Goal: Task Accomplishment & Management: Complete application form

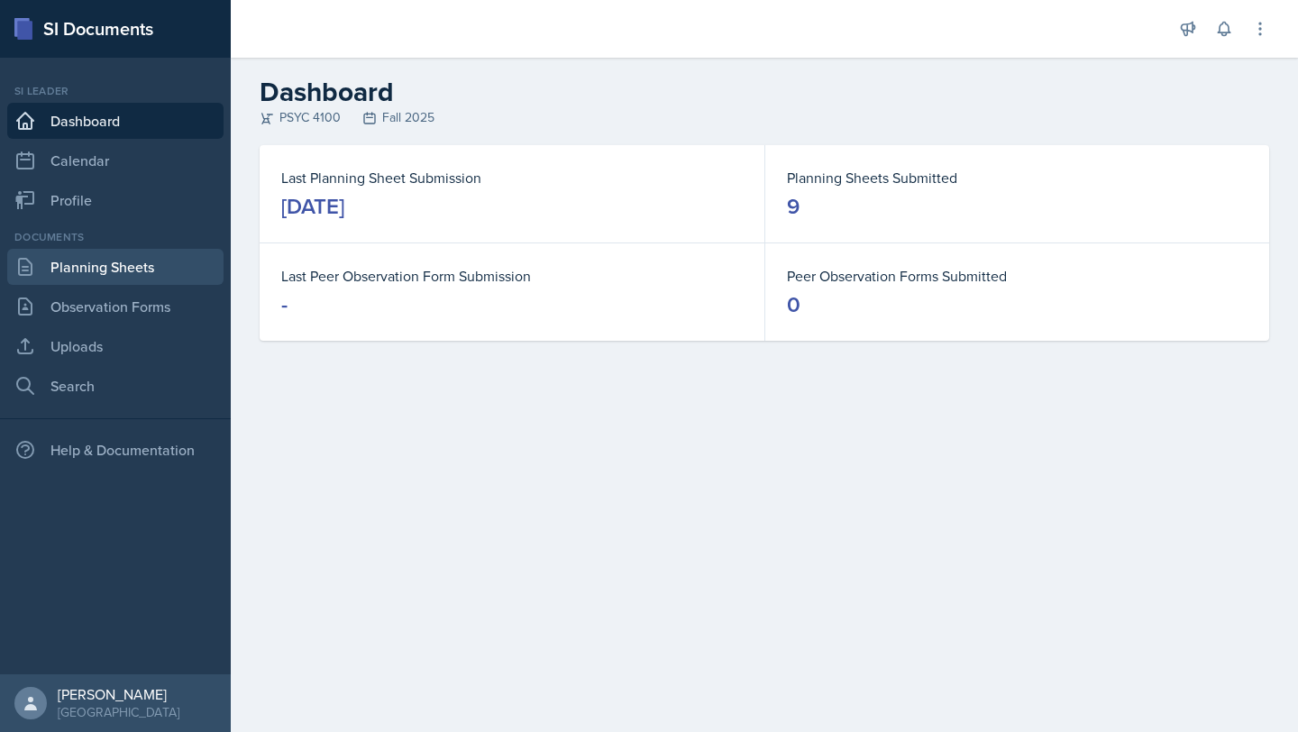
click at [175, 280] on link "Planning Sheets" at bounding box center [115, 267] width 216 height 36
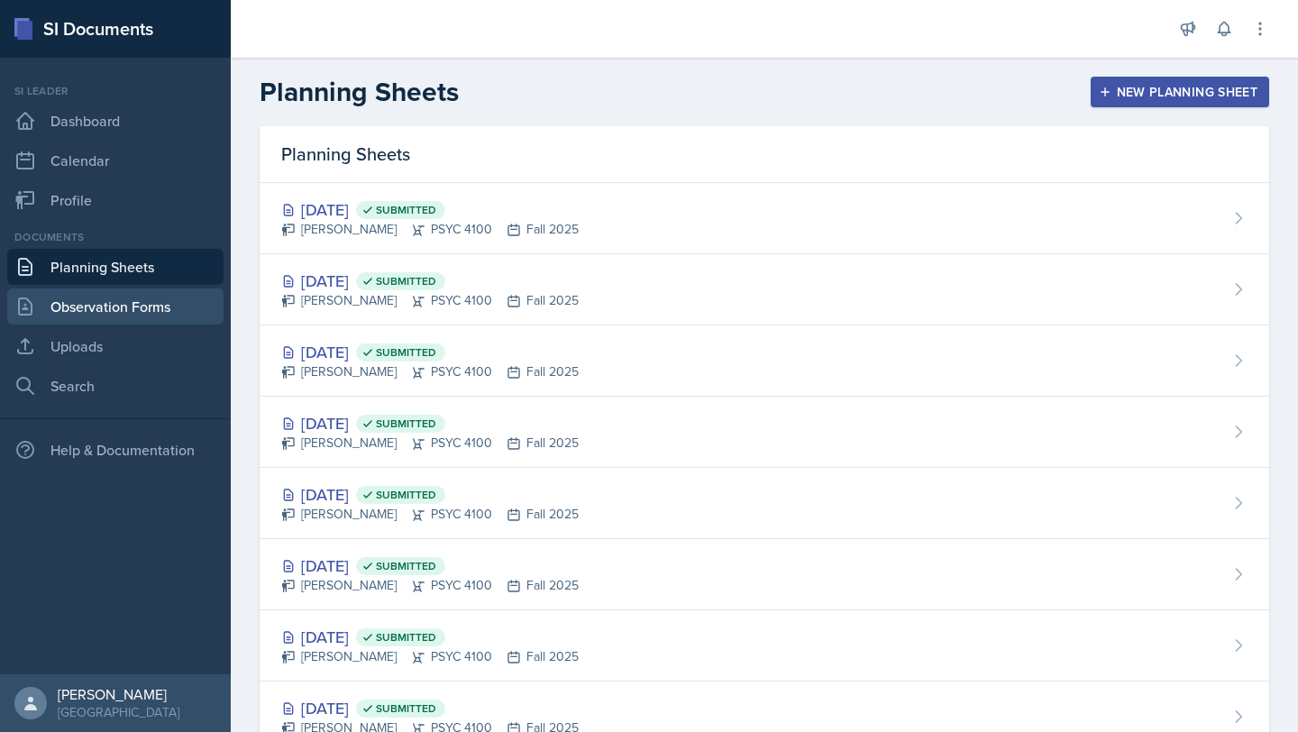
click at [134, 300] on link "Observation Forms" at bounding box center [115, 306] width 216 height 36
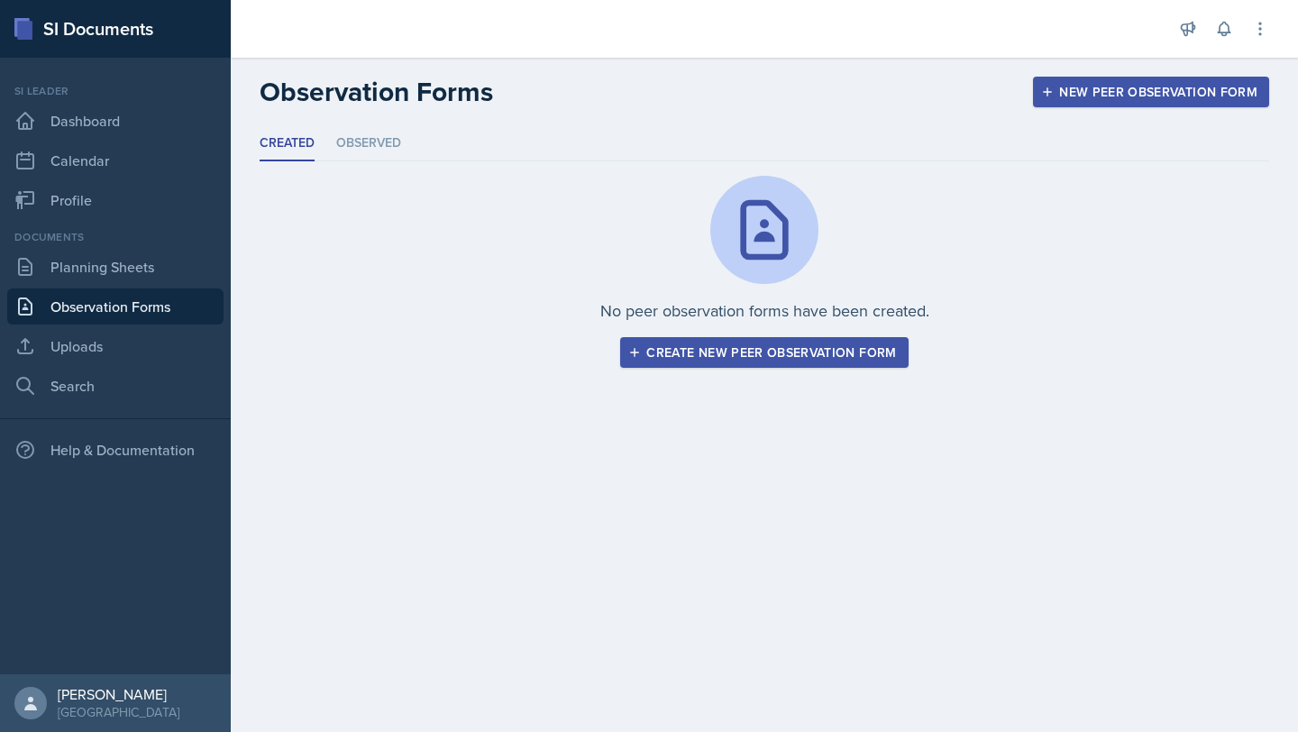
click at [800, 366] on button "Create new peer observation form" at bounding box center [764, 352] width 288 height 31
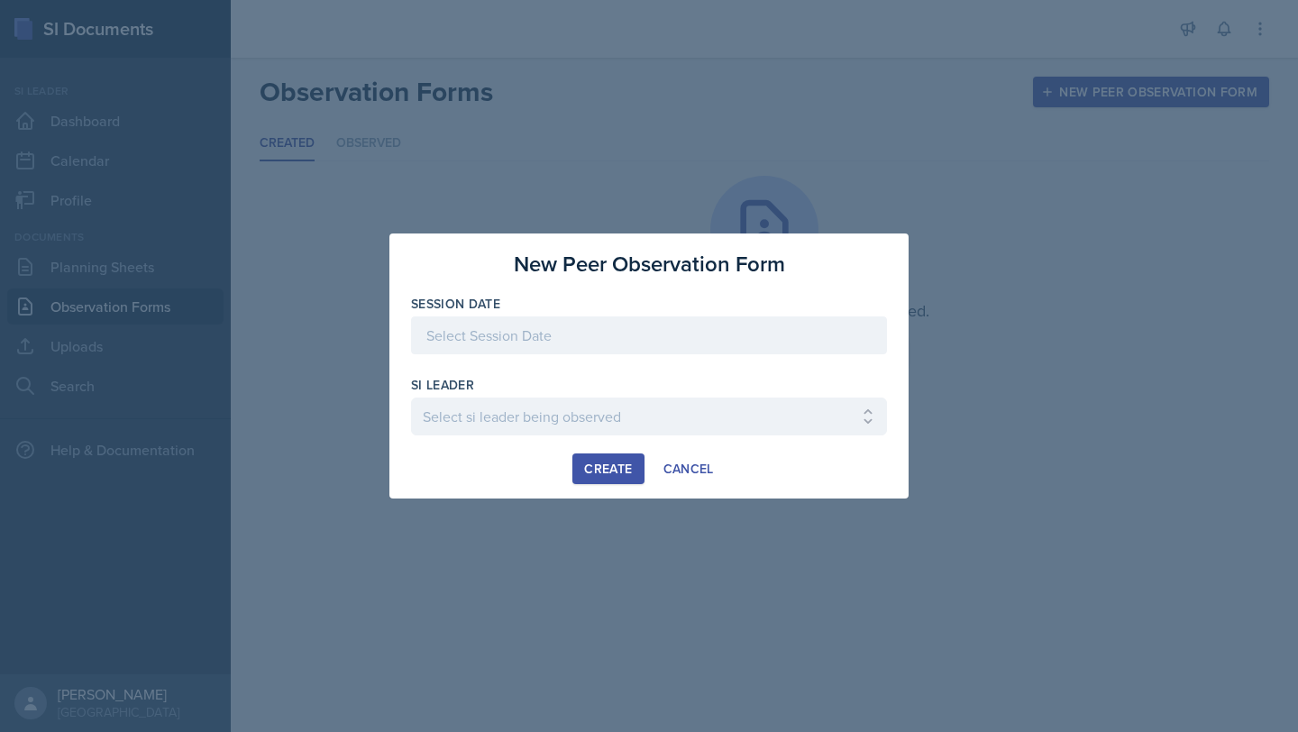
click at [766, 334] on div at bounding box center [649, 335] width 476 height 38
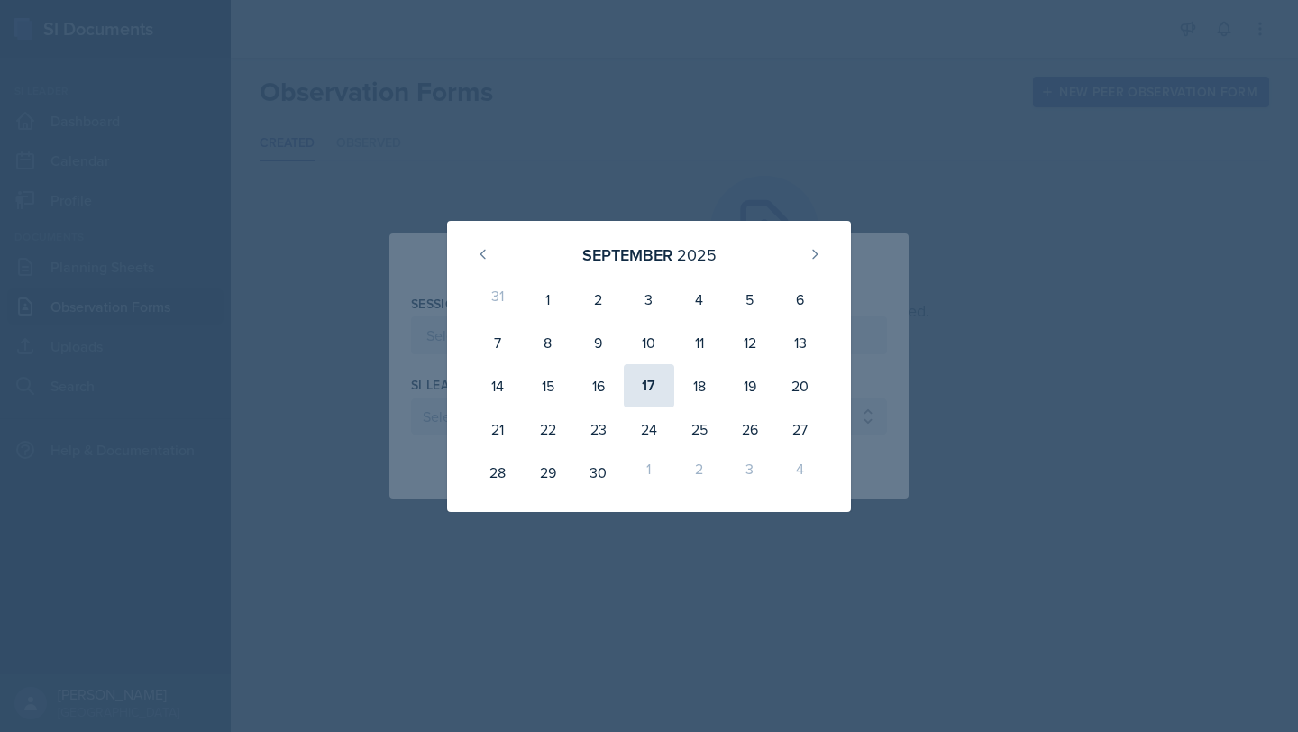
click at [634, 389] on div "17" at bounding box center [649, 385] width 50 height 43
type input "[DATE]"
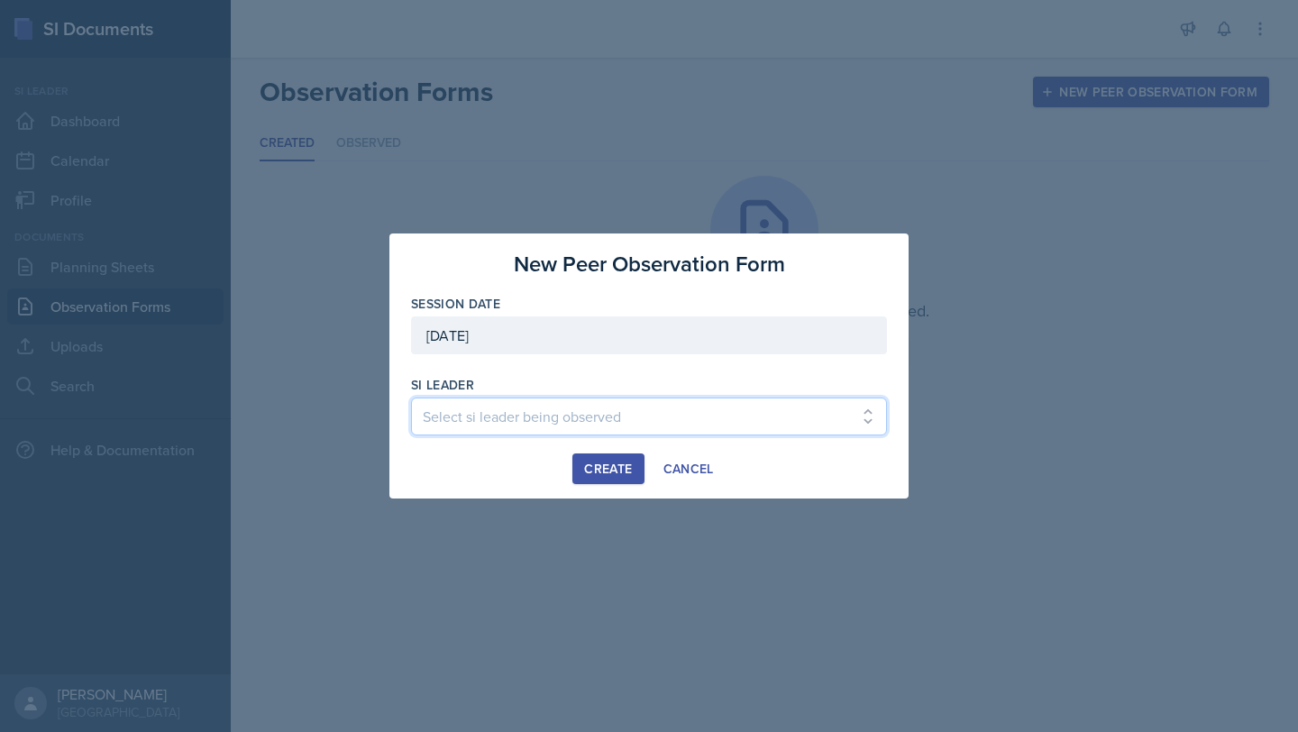
click at [581, 414] on select "Select si leader being observed [PERSON_NAME] / PSYC 2500 / The Phantoms of The…" at bounding box center [649, 417] width 476 height 38
select select "07c56318-e47e-4576-a382-52743ef72996"
click at [411, 398] on select "Select si leader being observed [PERSON_NAME] / PSYC 2500 / The Phantoms of The…" at bounding box center [649, 417] width 476 height 38
click at [626, 481] on button "Create" at bounding box center [607, 468] width 71 height 31
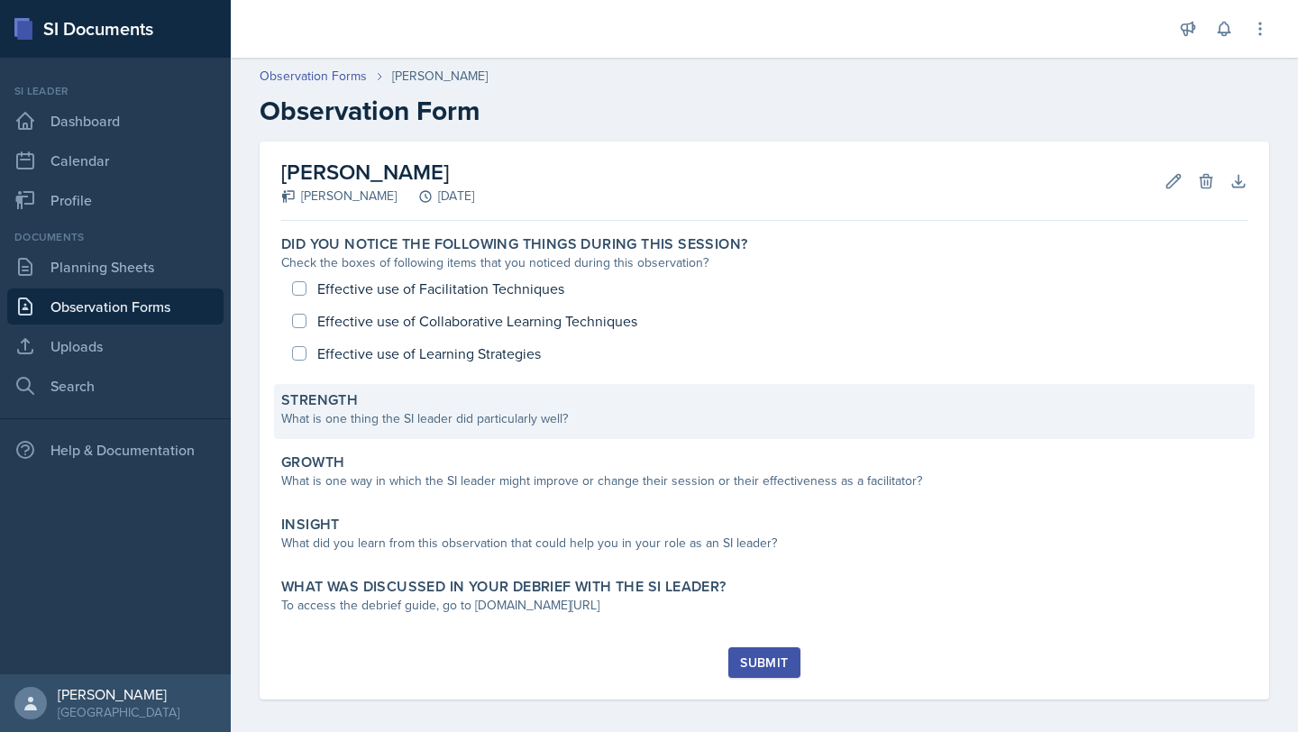
click at [519, 415] on div "What is one thing the SI leader did particularly well?" at bounding box center [764, 418] width 966 height 19
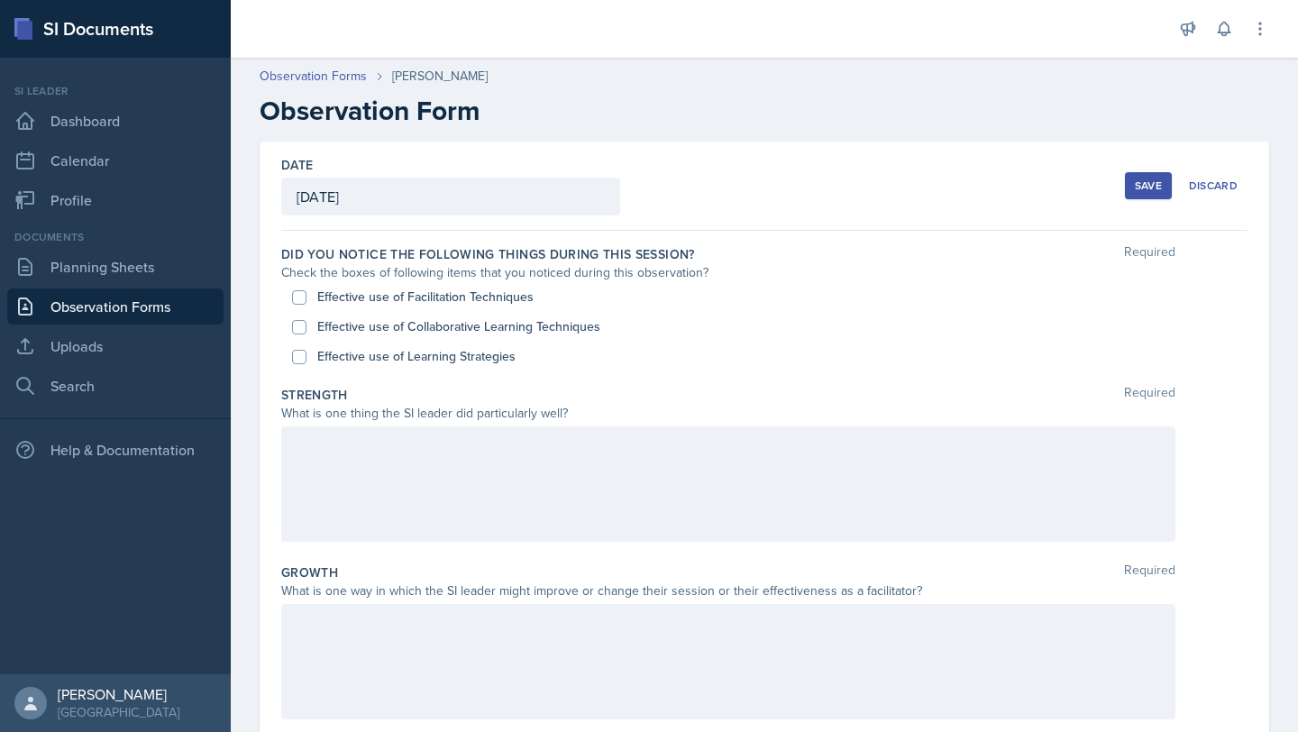
click at [594, 480] on div at bounding box center [728, 483] width 894 height 115
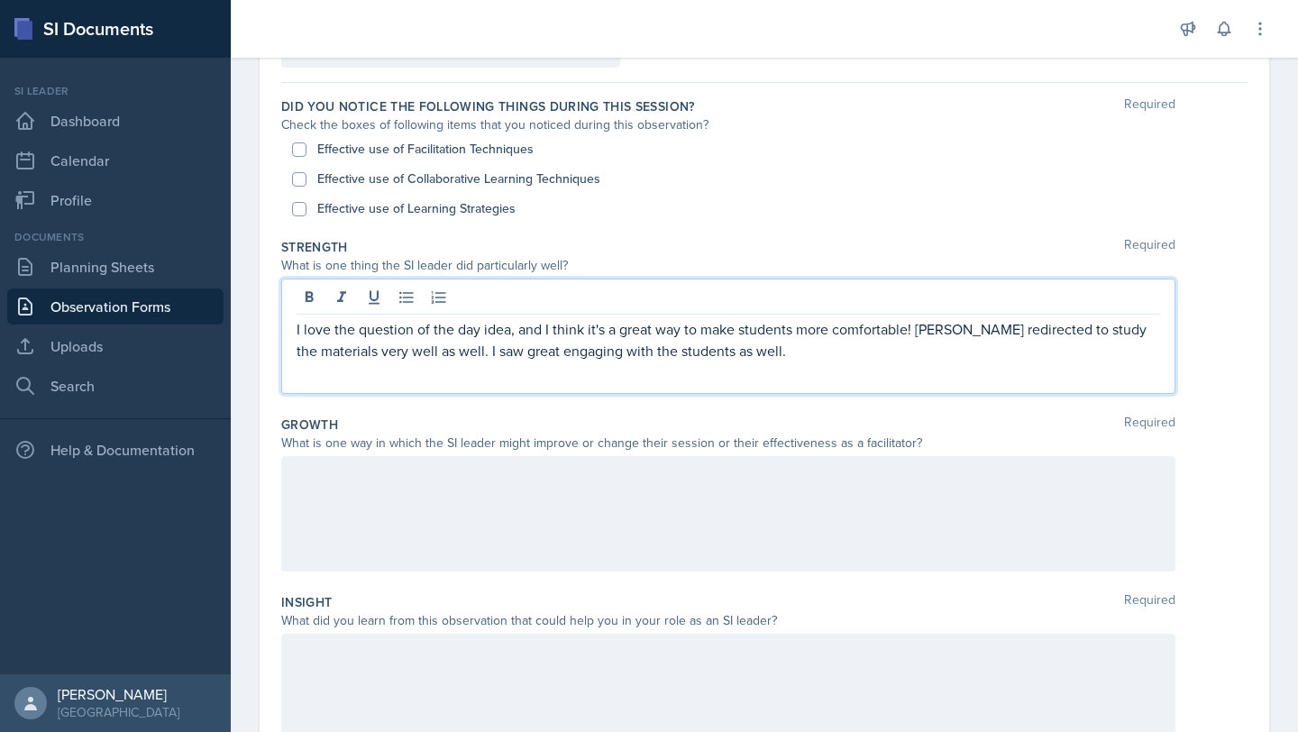
scroll to position [149, 0]
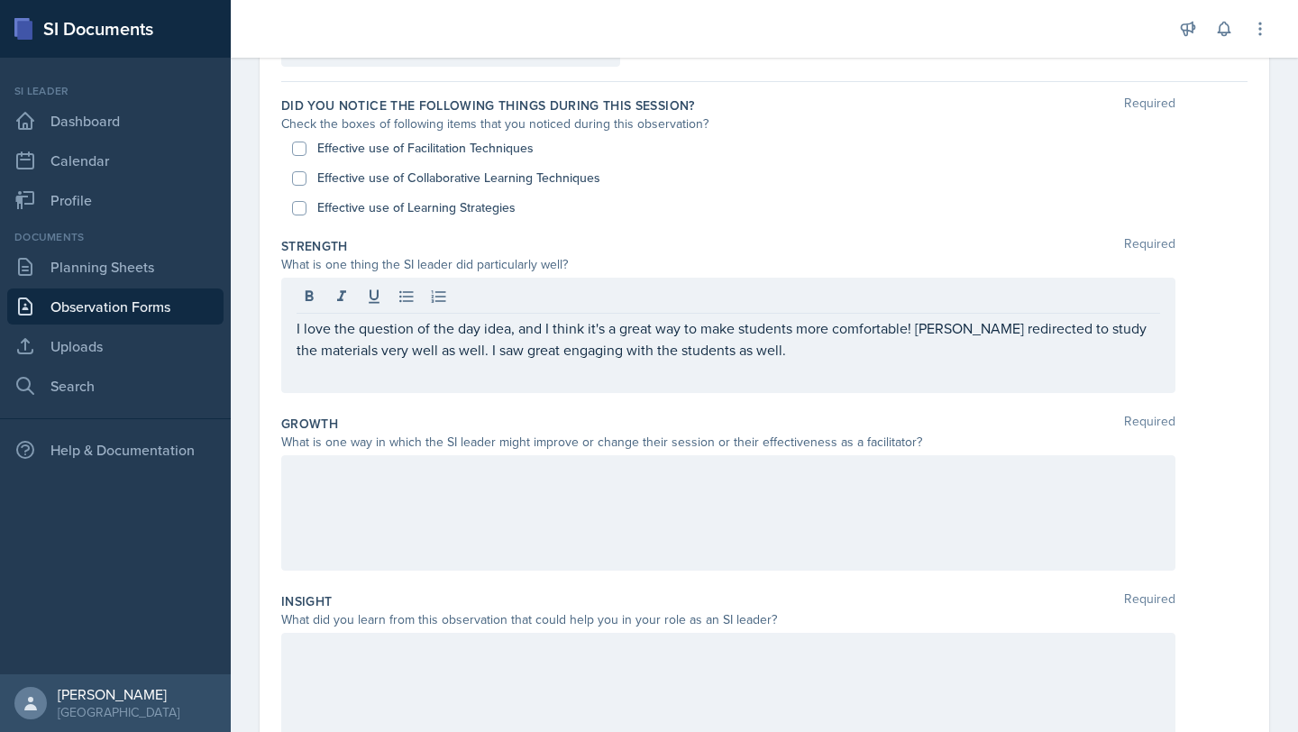
click at [499, 151] on label "Effective use of Facilitation Techniques" at bounding box center [425, 148] width 216 height 19
click at [306, 151] on input "Effective use of Facilitation Techniques" at bounding box center [299, 149] width 14 height 14
checkbox input "true"
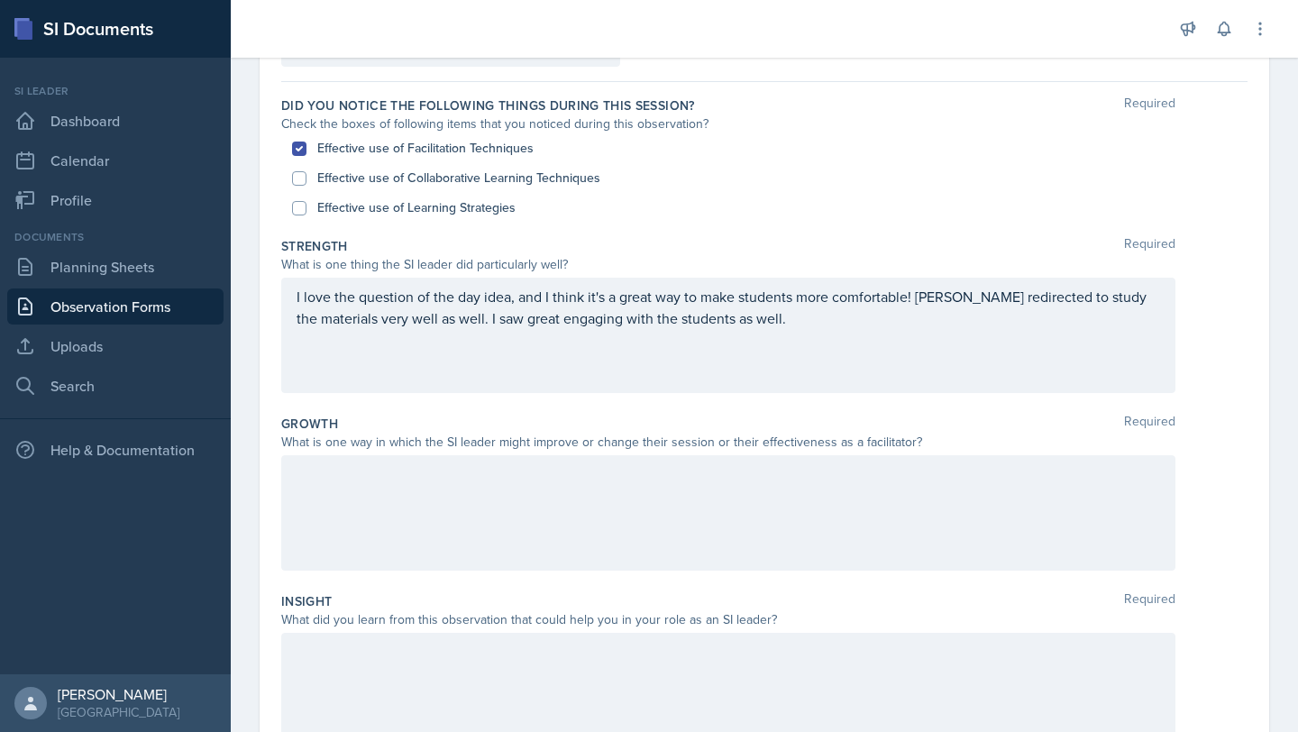
click at [883, 329] on div "I love the question of the day idea, and I think it's a great way to make stude…" at bounding box center [728, 335] width 894 height 115
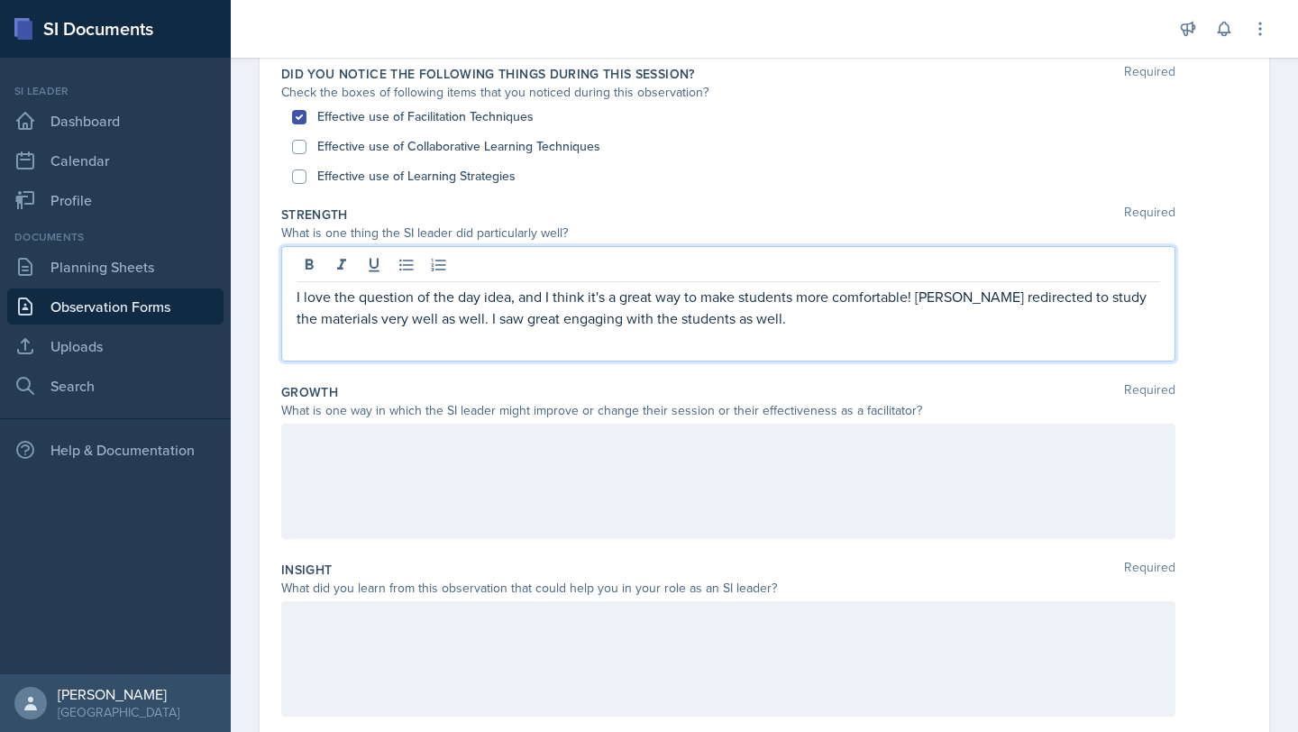
scroll to position [415, 0]
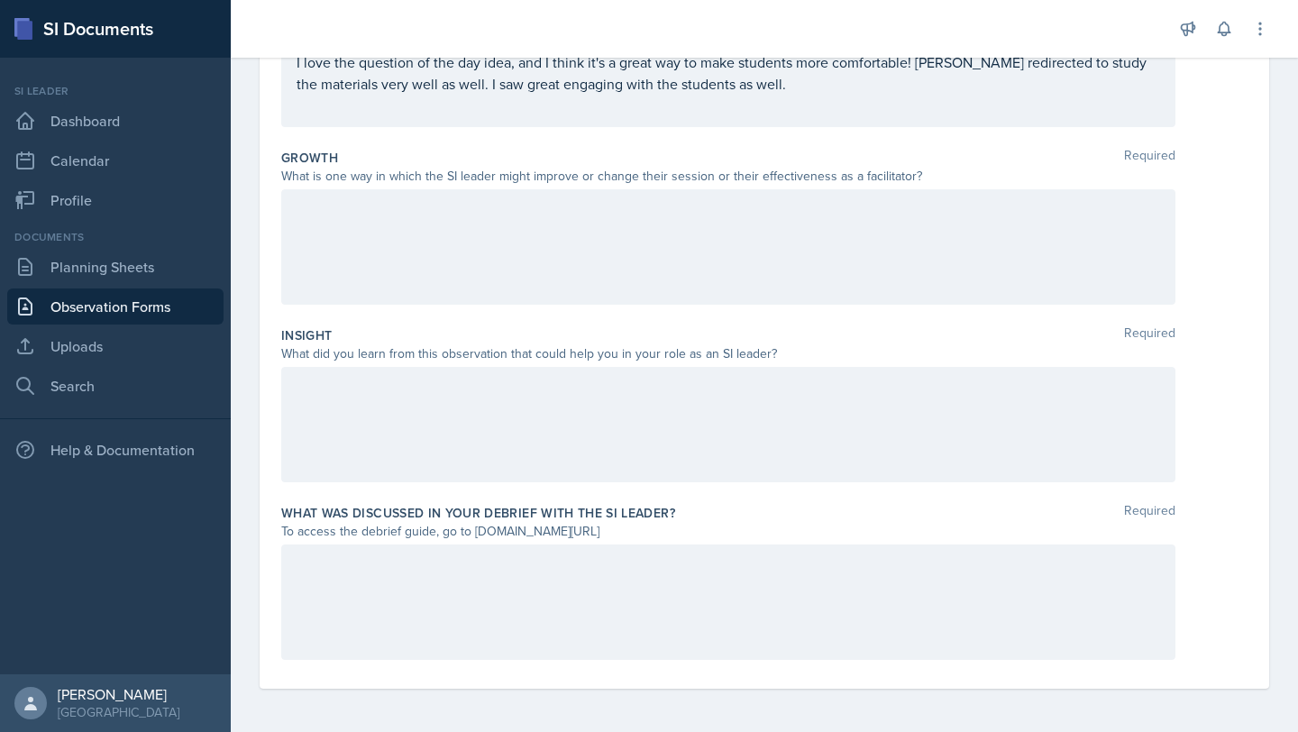
drag, startPoint x: 658, startPoint y: 534, endPoint x: 548, endPoint y: 534, distance: 110.0
click at [548, 534] on div "To access the debrief guide, go to [DOMAIN_NAME][URL]" at bounding box center [728, 531] width 894 height 19
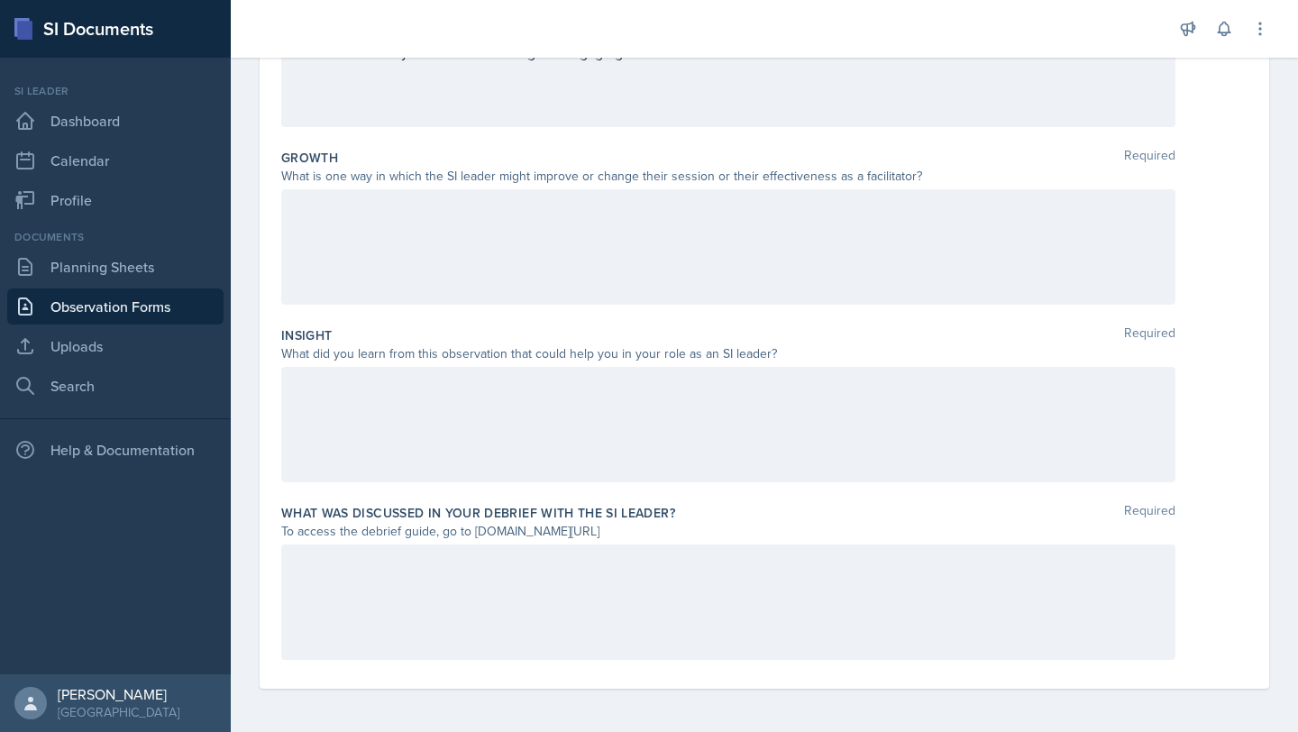
scroll to position [383, 0]
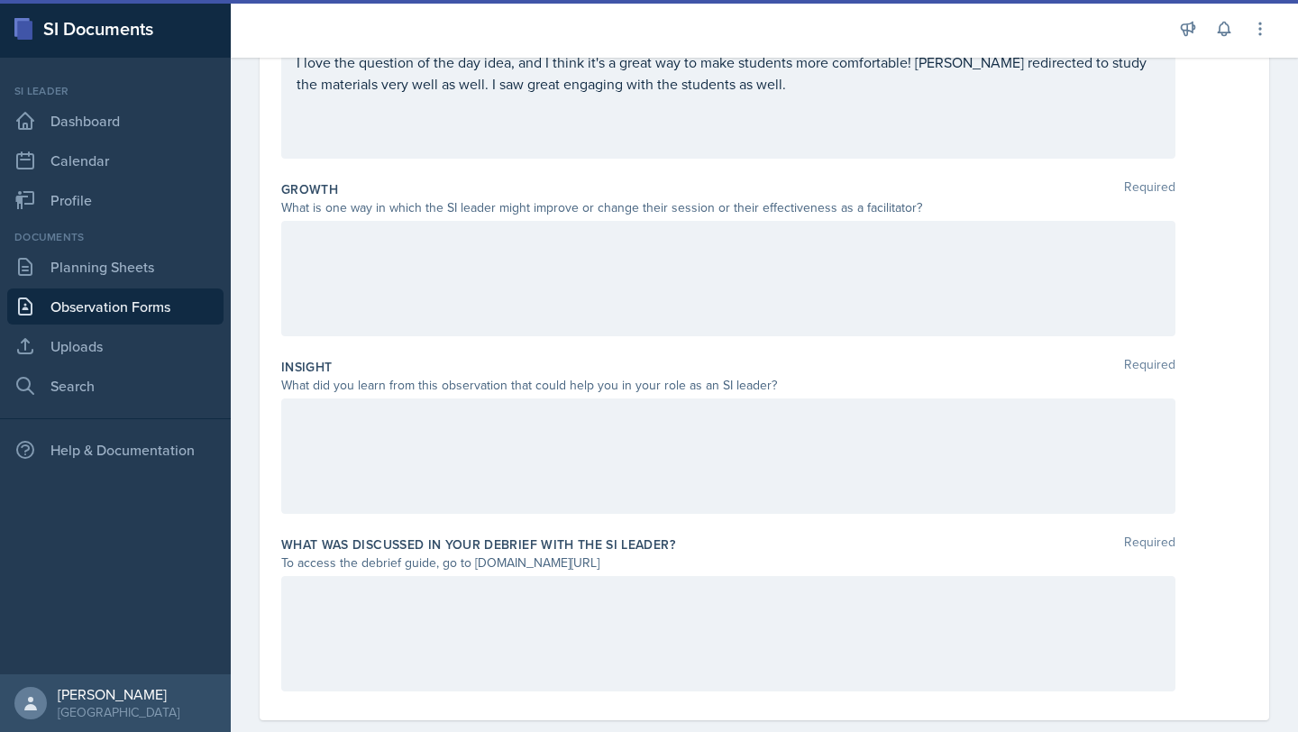
drag, startPoint x: 662, startPoint y: 565, endPoint x: 475, endPoint y: 565, distance: 186.6
click at [475, 565] on div "To access the debrief guide, go to [DOMAIN_NAME][URL]" at bounding box center [728, 562] width 894 height 19
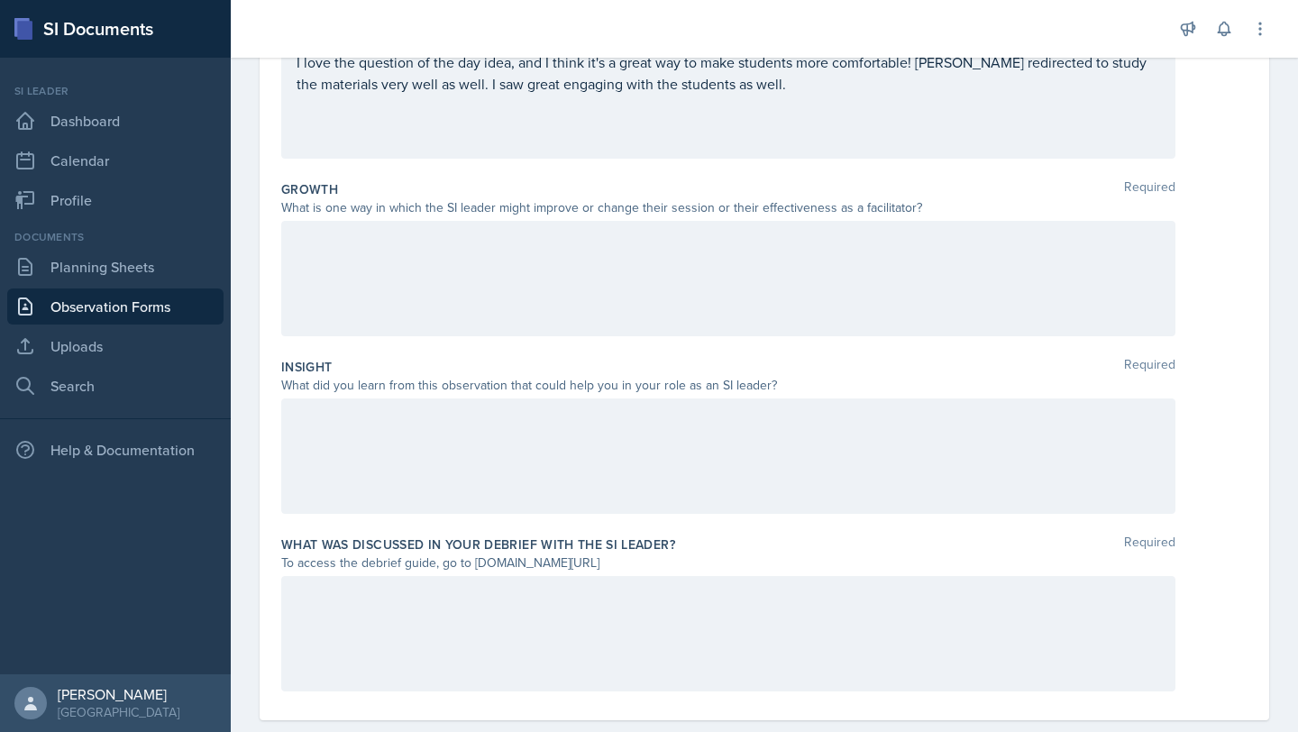
copy div "[DOMAIN_NAME][URL]"
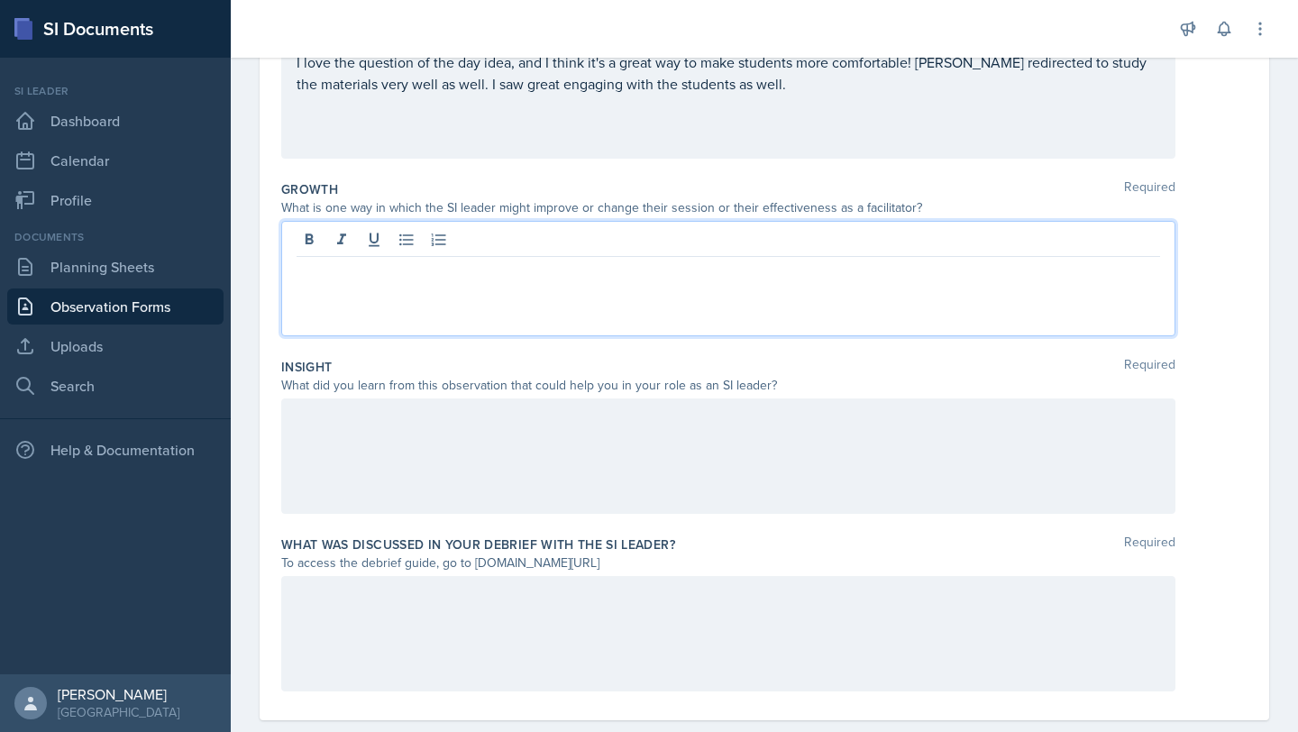
click at [419, 248] on div at bounding box center [728, 278] width 894 height 115
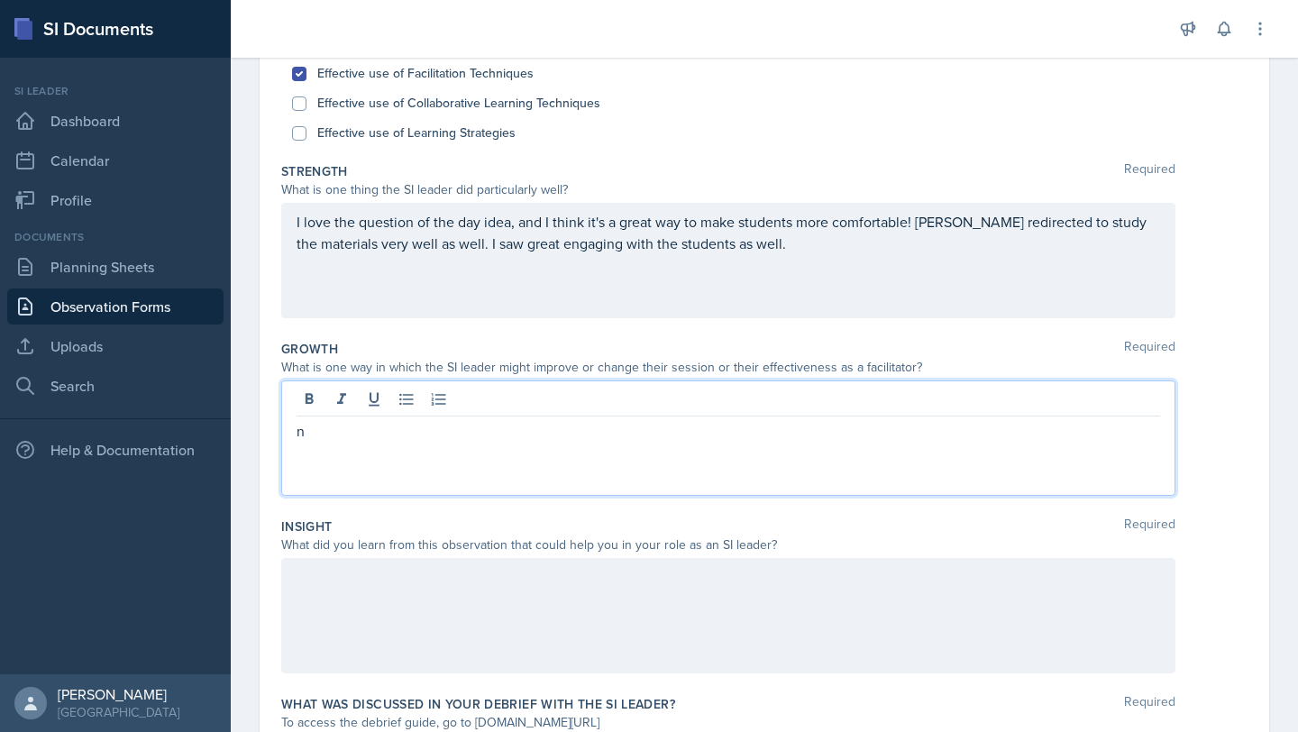
scroll to position [220, 0]
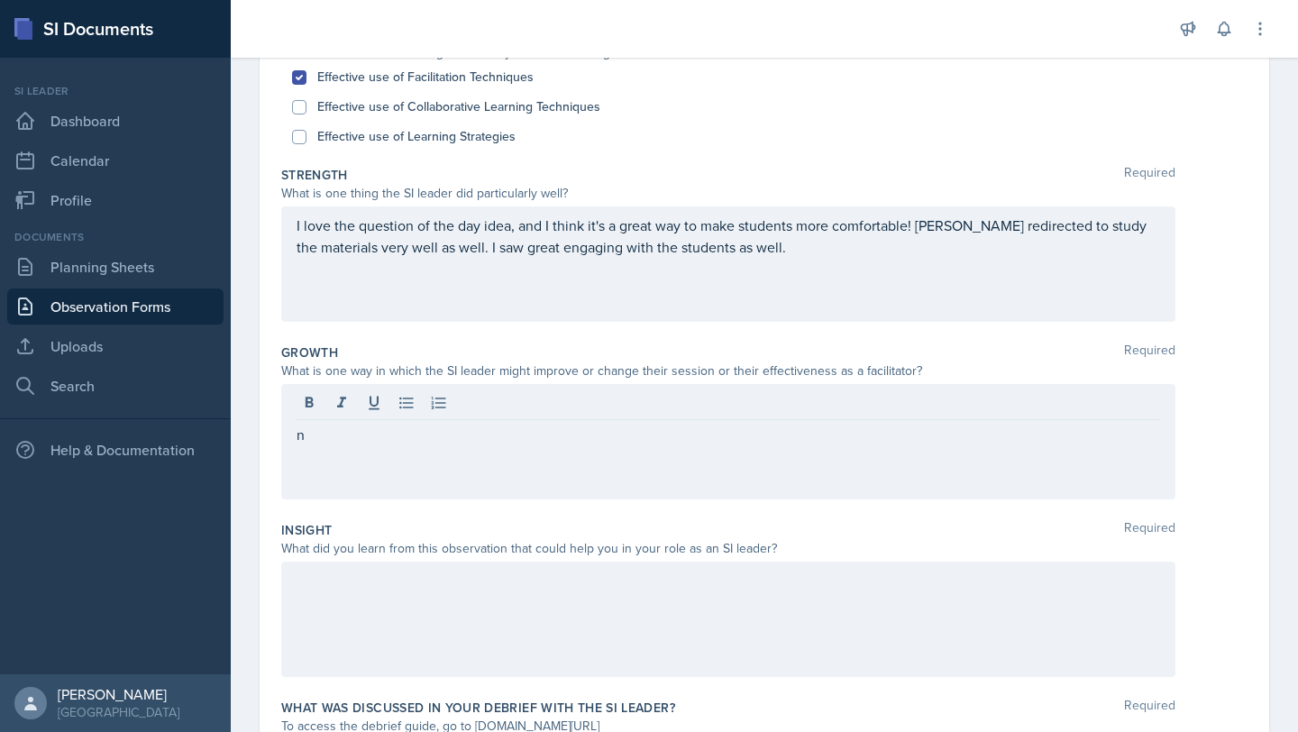
click at [691, 645] on div at bounding box center [728, 619] width 894 height 115
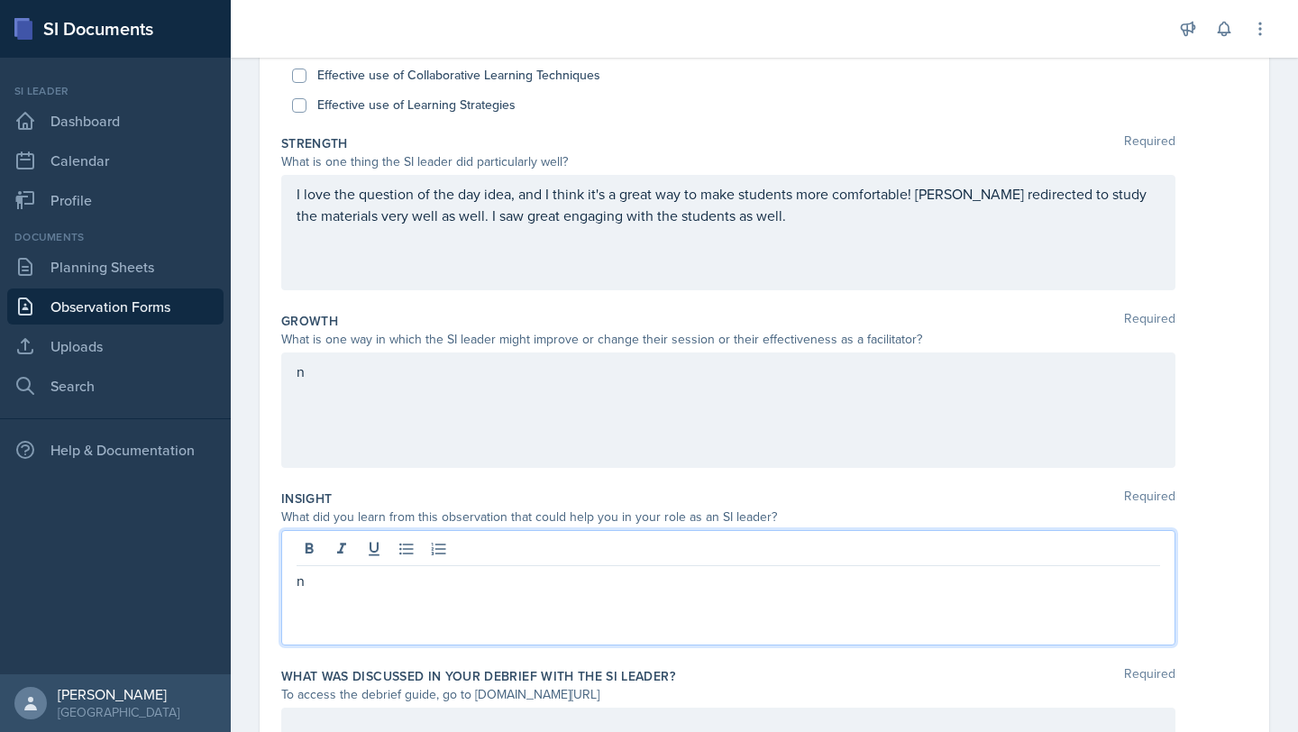
scroll to position [415, 0]
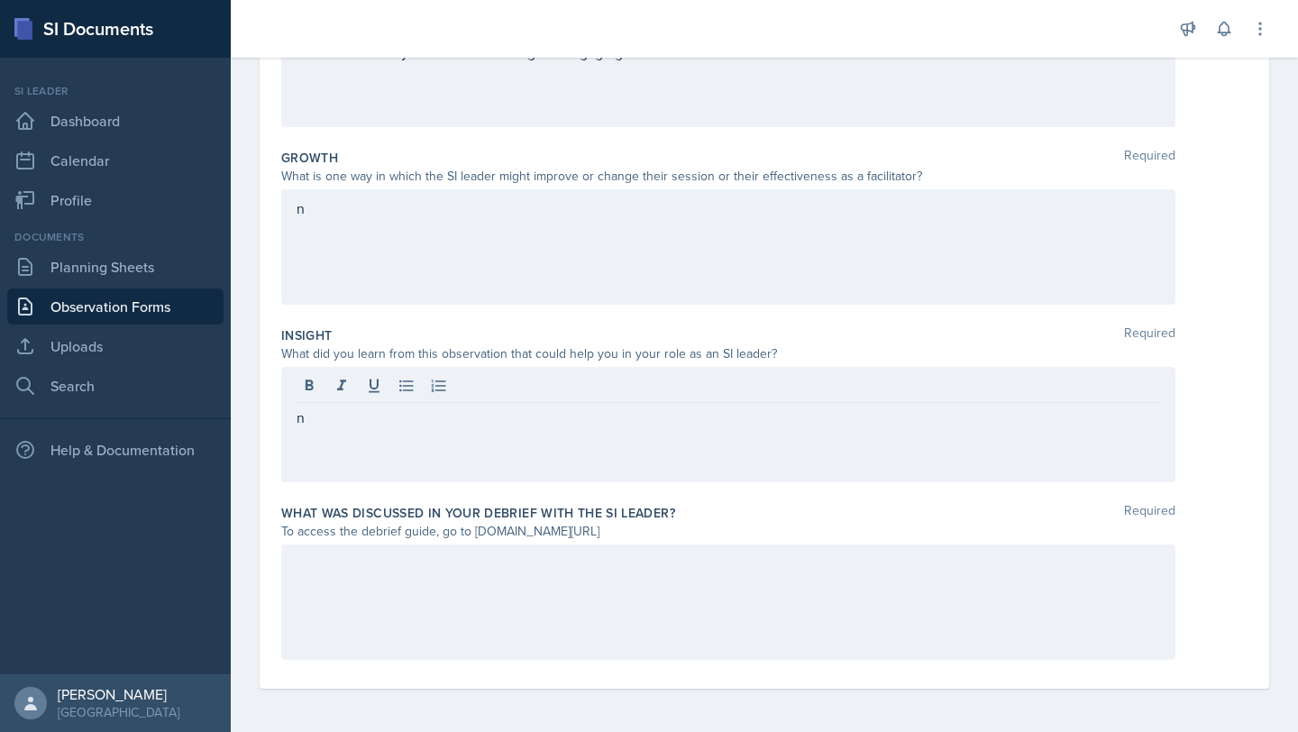
click at [680, 612] on div at bounding box center [728, 601] width 894 height 115
click at [437, 443] on div "n" at bounding box center [728, 424] width 894 height 115
click at [380, 250] on div "n" at bounding box center [728, 246] width 894 height 115
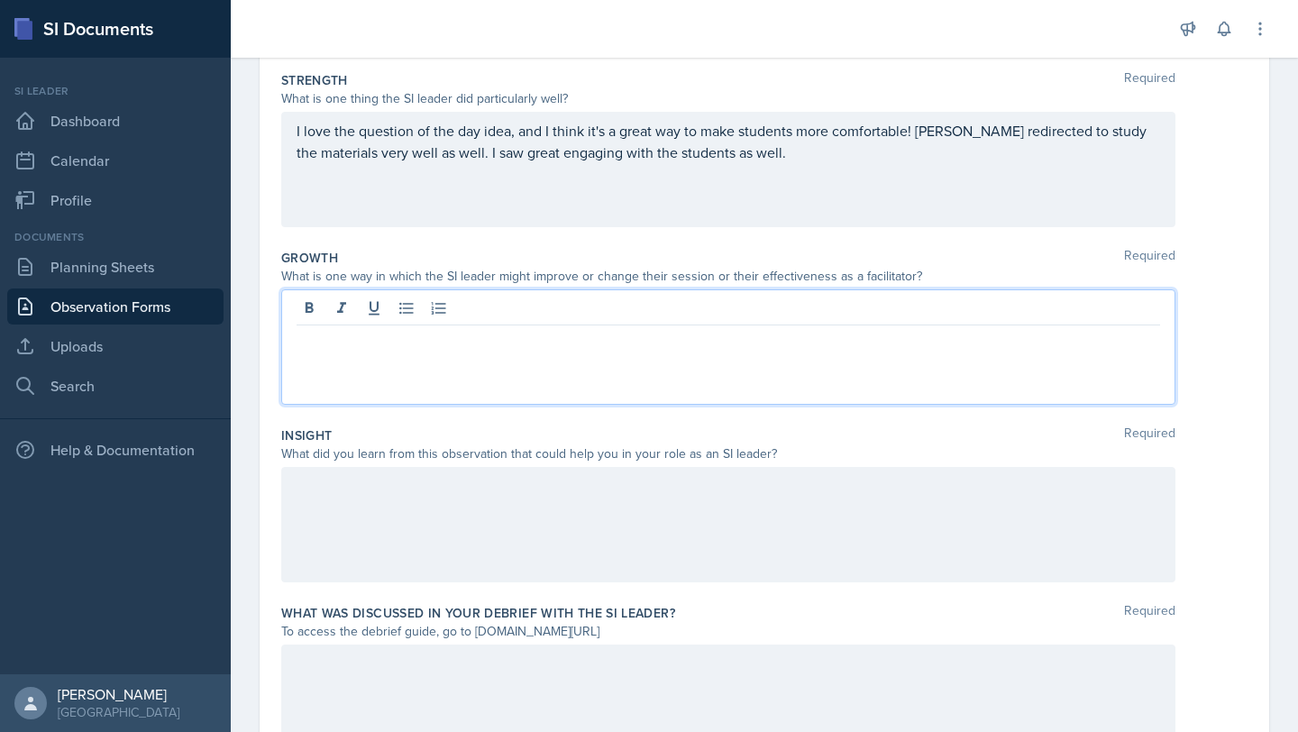
scroll to position [242, 0]
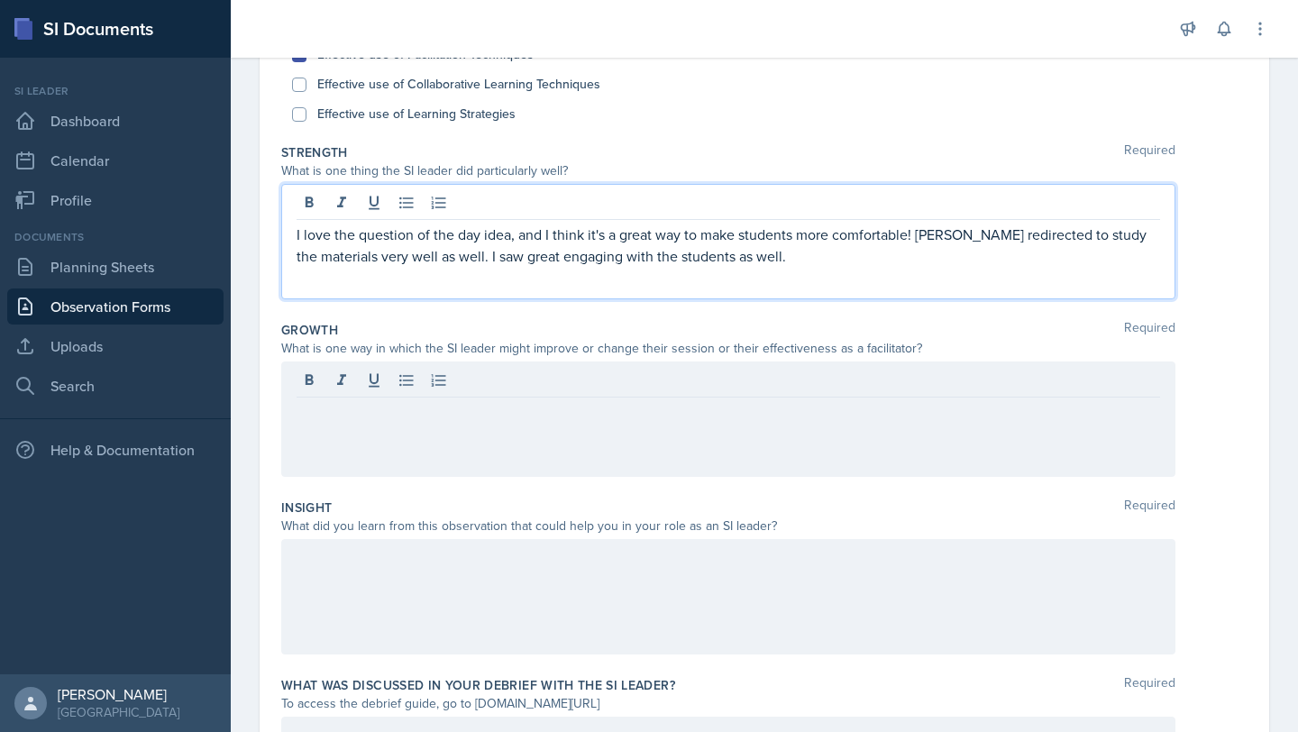
click at [1068, 224] on p "I love the question of the day idea, and I think it's a great way to make stude…" at bounding box center [729, 245] width 864 height 43
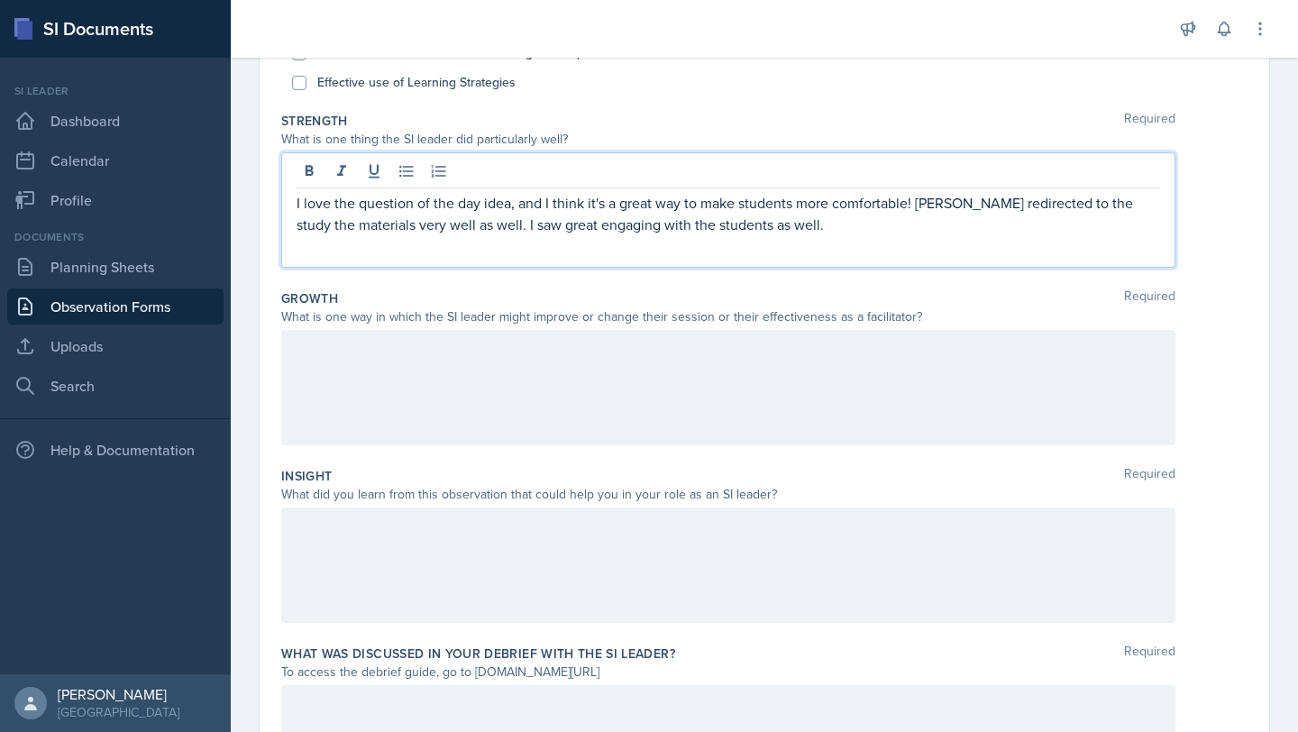
click at [321, 222] on p "I love the question of the day idea, and I think it's a great way to make stude…" at bounding box center [729, 213] width 864 height 43
click at [771, 233] on p "I love the question of the day idea, and I think it's a great way to make stude…" at bounding box center [729, 213] width 864 height 43
drag, startPoint x: 755, startPoint y: 225, endPoint x: 481, endPoint y: 229, distance: 273.2
click at [481, 229] on p "I love the question of the day idea, and I think it's a great way to make stude…" at bounding box center [729, 213] width 864 height 43
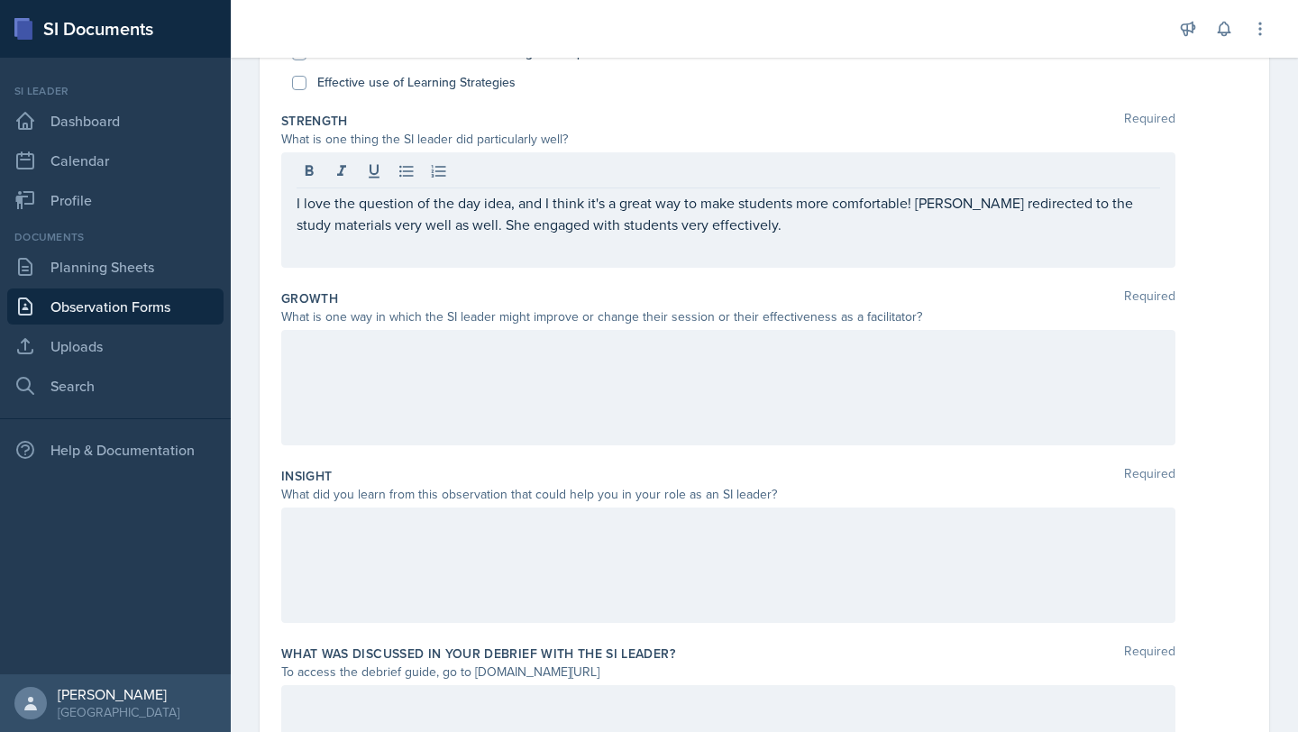
click at [599, 370] on div at bounding box center [728, 387] width 894 height 115
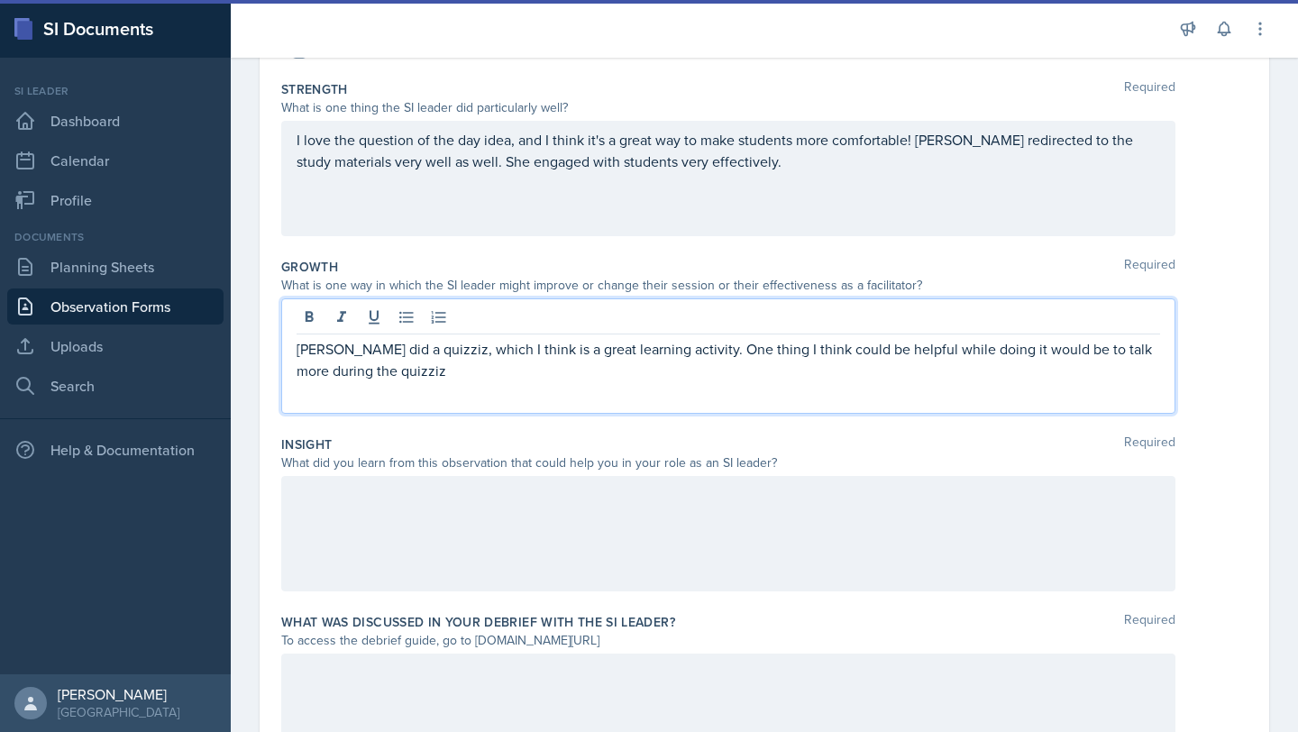
click at [757, 187] on div "I love the question of the day idea, and I think it's a great way to make stude…" at bounding box center [728, 178] width 894 height 115
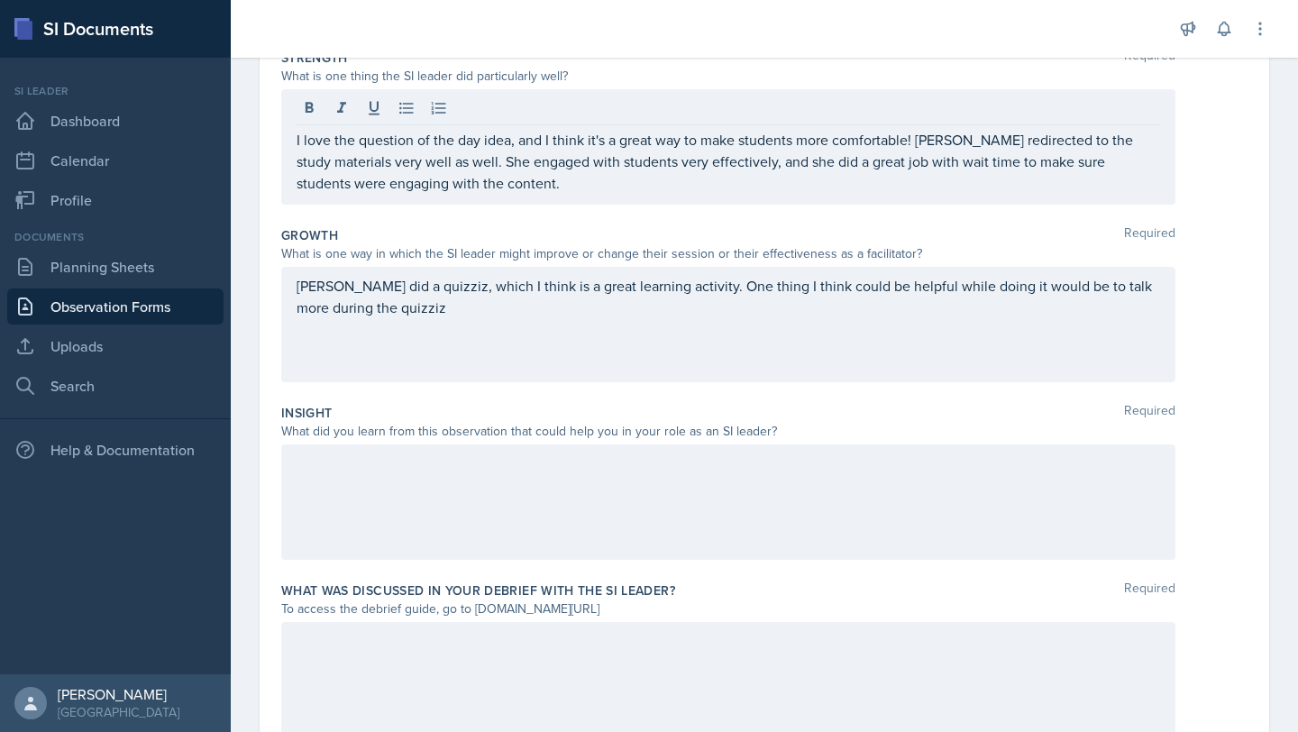
click at [734, 335] on div "[PERSON_NAME] did a quizziz, which I think is a great learning activity. One th…" at bounding box center [728, 324] width 894 height 115
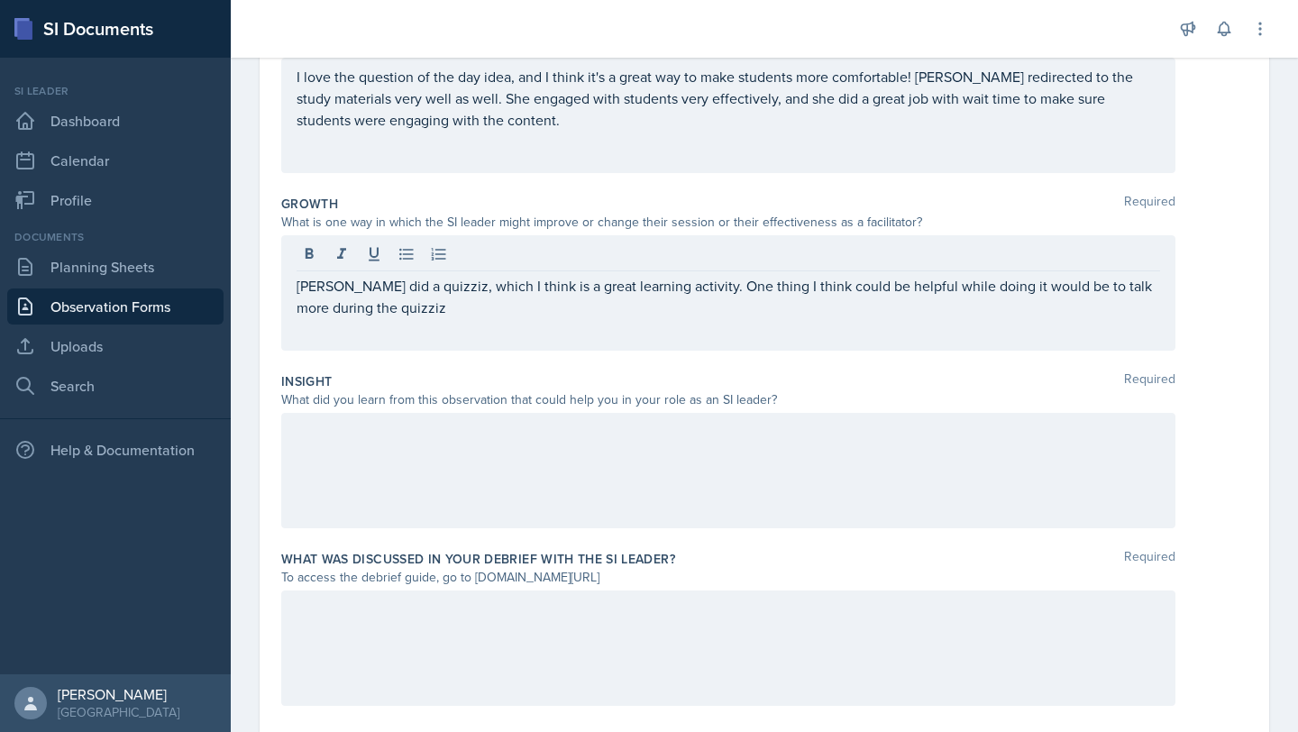
click at [562, 132] on div "I love the question of the day idea, and I think it's a great way to make stude…" at bounding box center [728, 115] width 894 height 115
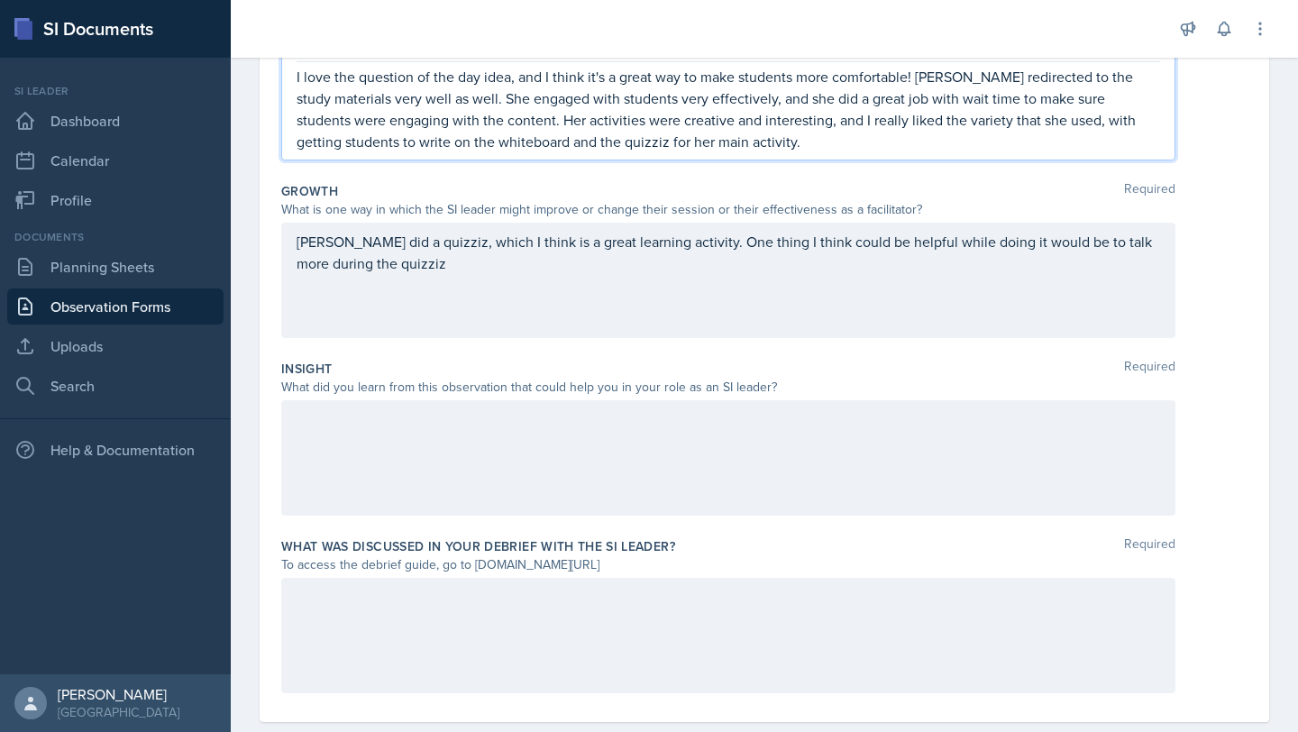
click at [526, 266] on p "[PERSON_NAME] did a quizziz, which I think is a great learning activity. One th…" at bounding box center [729, 252] width 864 height 43
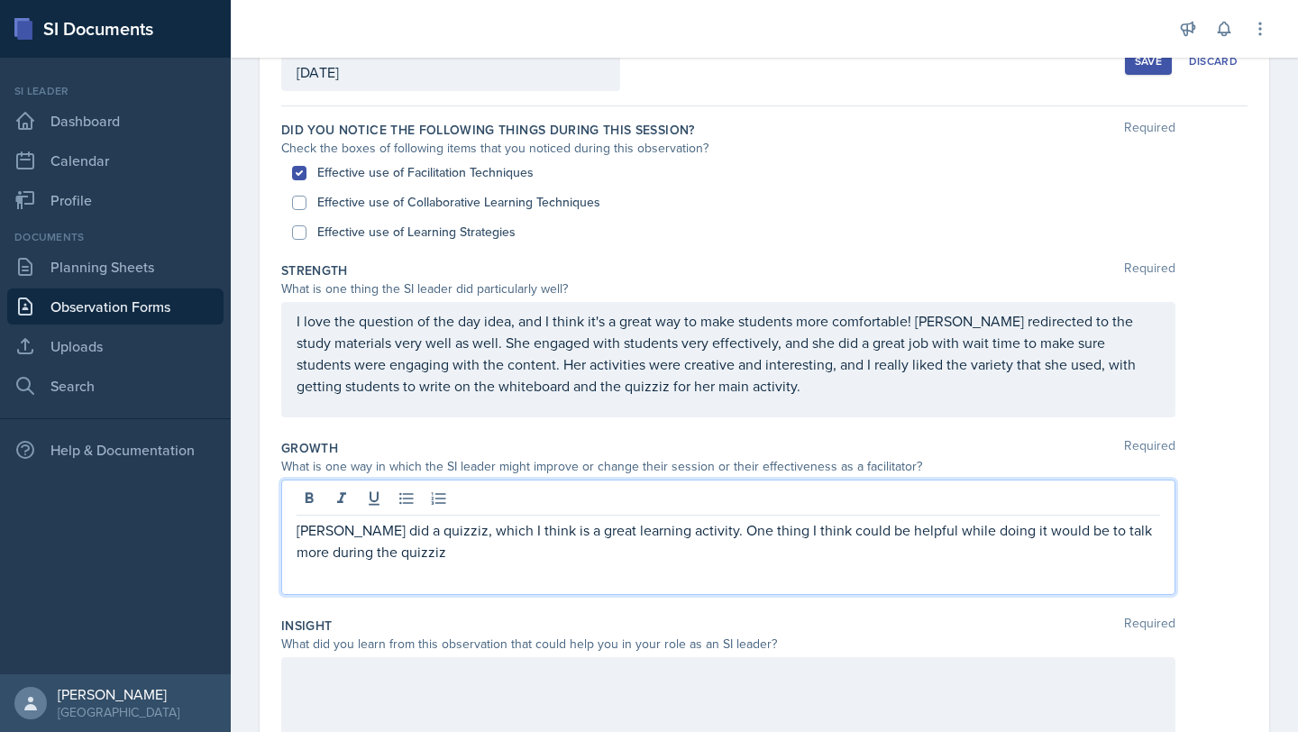
scroll to position [0, 0]
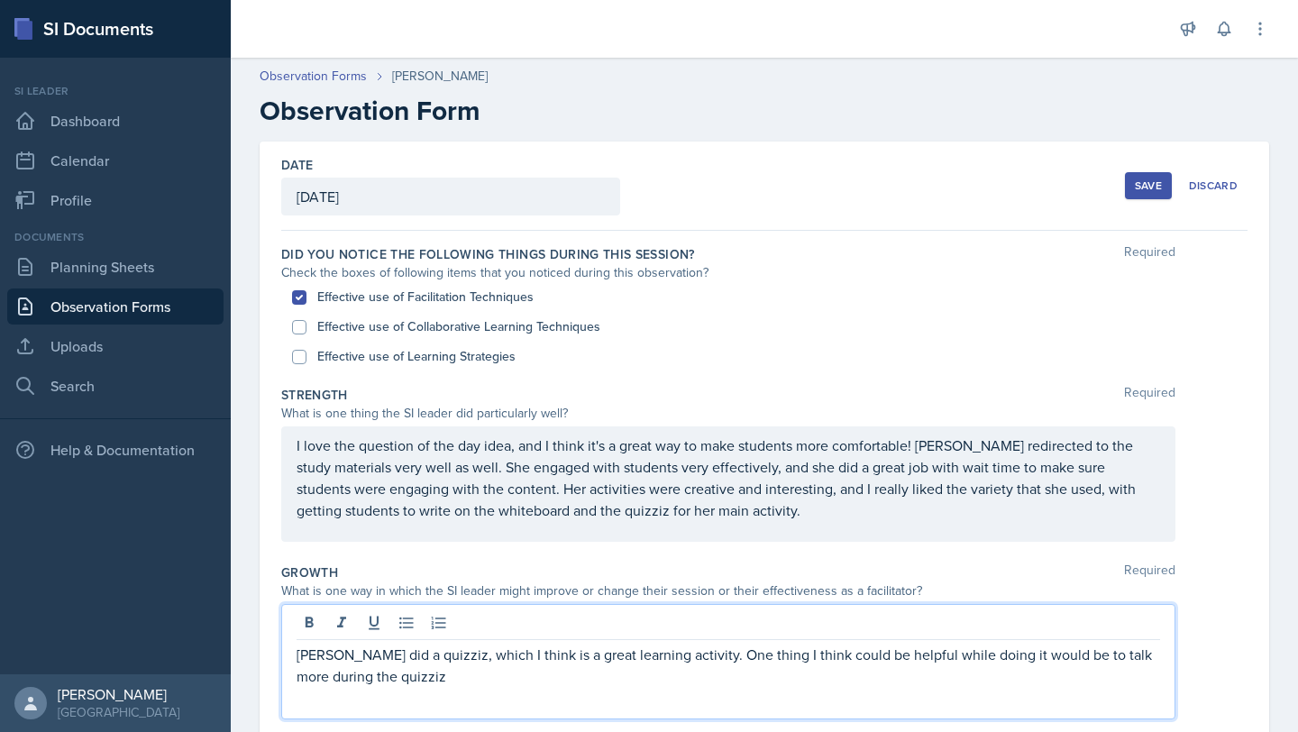
click at [474, 358] on label "Effective use of Learning Strategies" at bounding box center [416, 356] width 198 height 19
click at [306, 358] on input "Effective use of Learning Strategies" at bounding box center [299, 357] width 14 height 14
checkbox input "true"
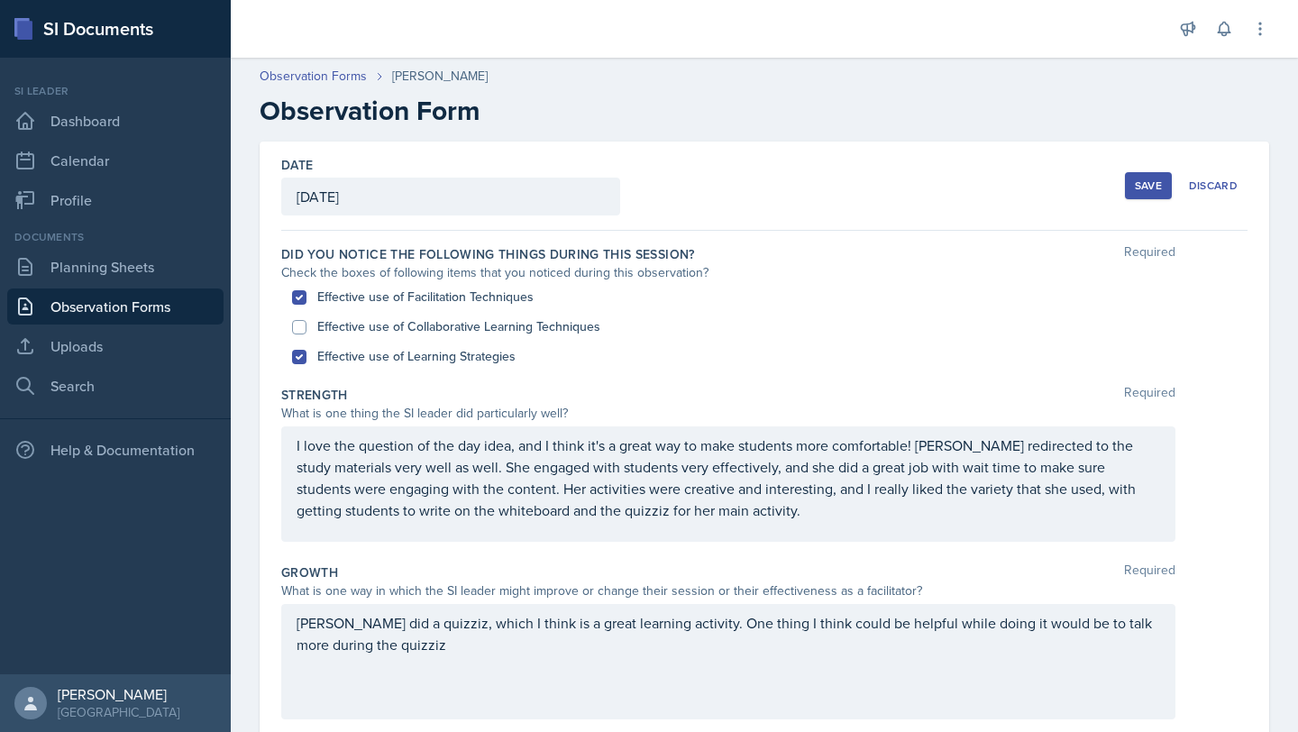
click at [788, 541] on div "I love the question of the day idea, and I think it's a great way to make stude…" at bounding box center [728, 483] width 894 height 115
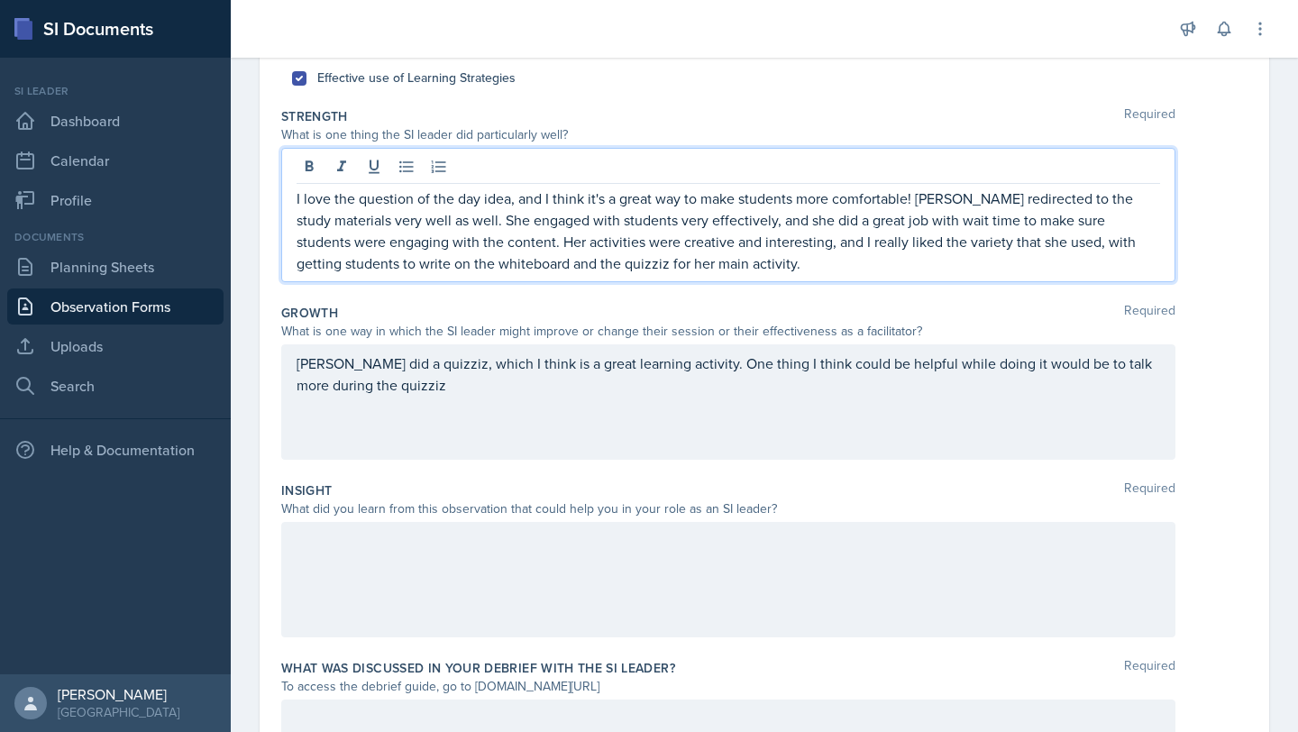
scroll to position [270, 0]
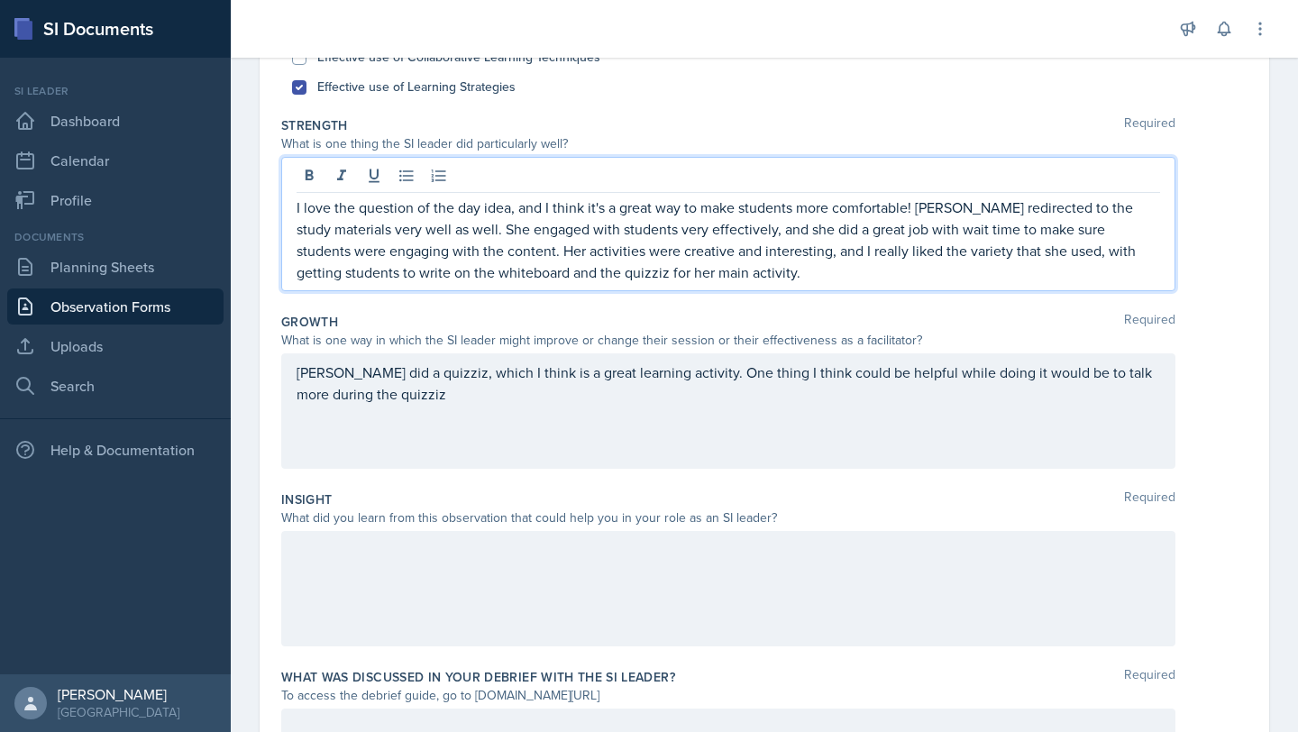
click at [358, 232] on p "I love the question of the day idea, and I think it's a great way to make stude…" at bounding box center [729, 240] width 864 height 87
click at [460, 228] on p "I love the question of the day idea, and I think it's a great way to make stude…" at bounding box center [729, 240] width 864 height 87
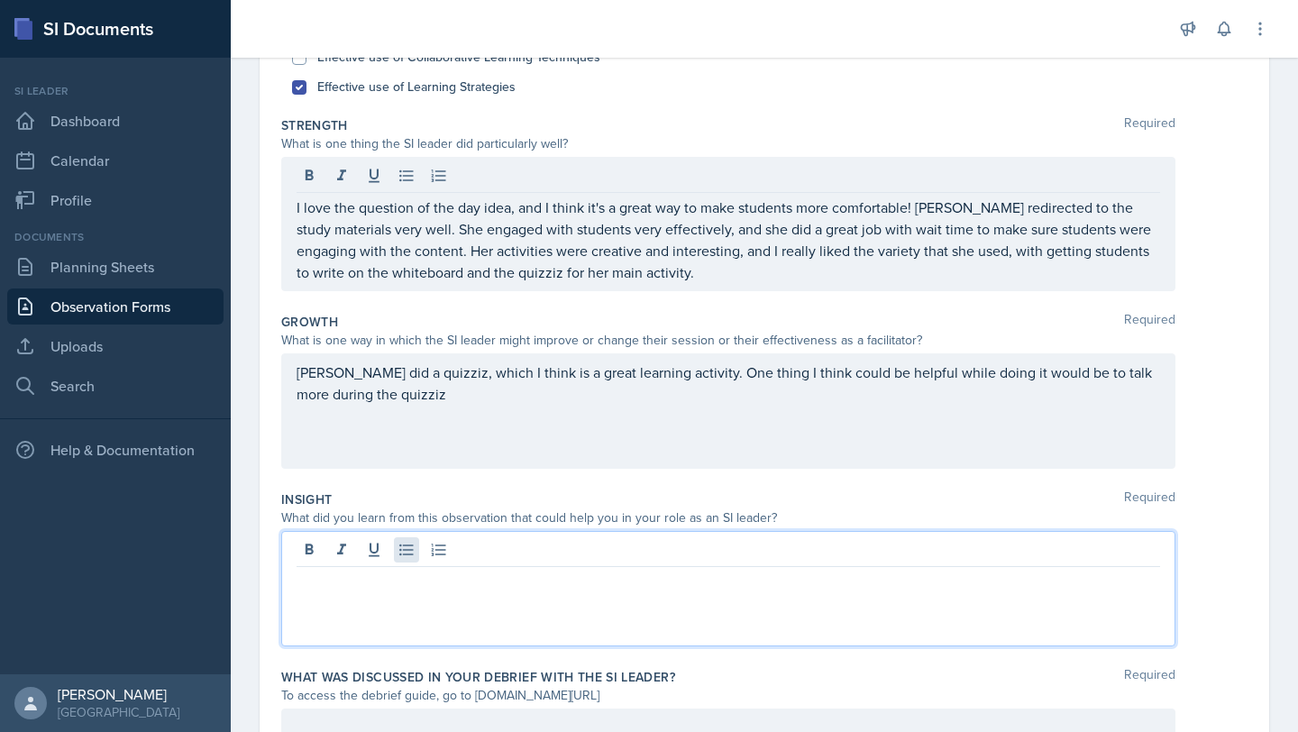
click at [416, 558] on div at bounding box center [728, 588] width 894 height 115
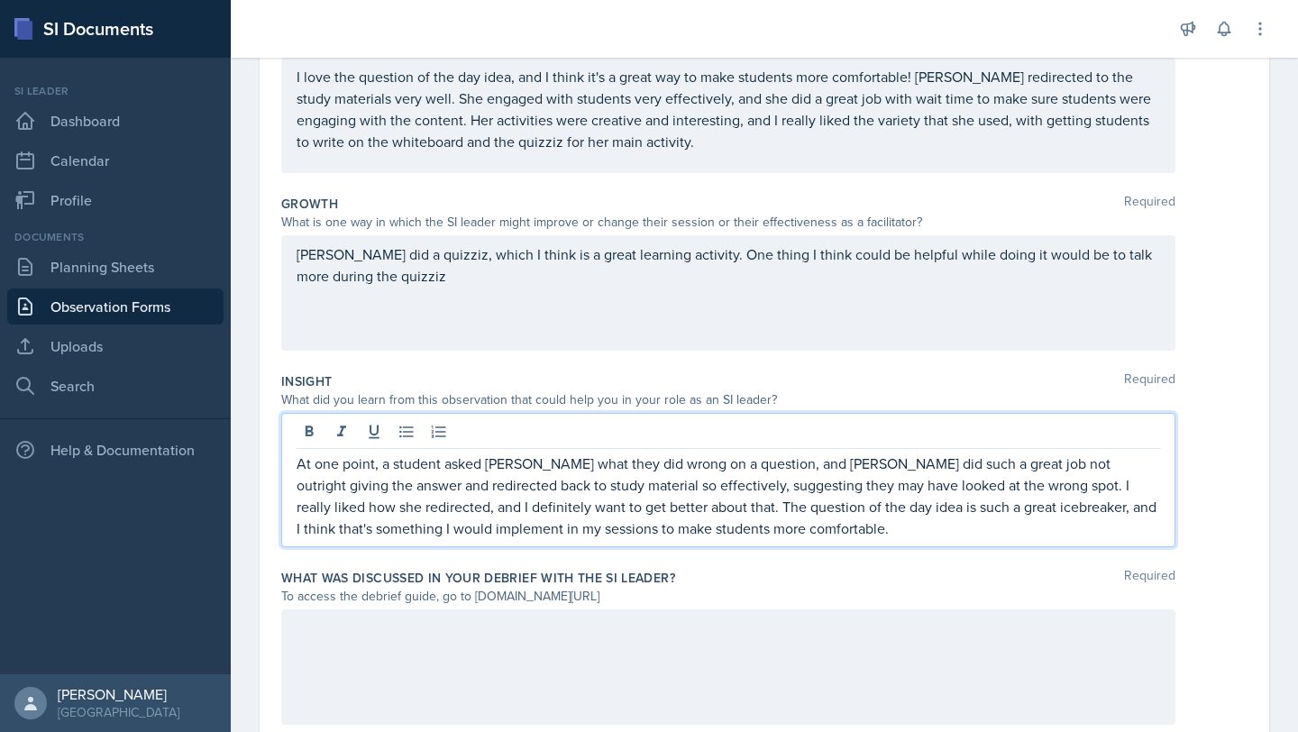
scroll to position [376, 0]
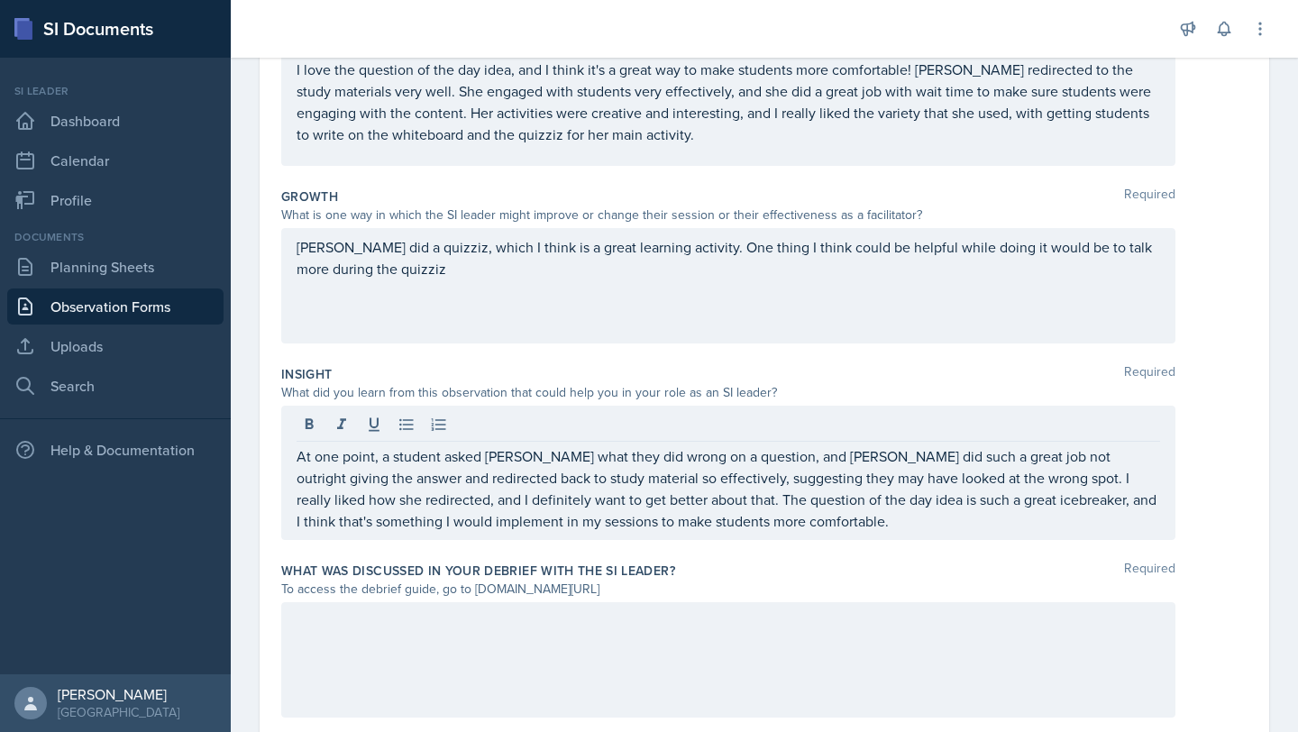
drag, startPoint x: 439, startPoint y: 285, endPoint x: 299, endPoint y: 252, distance: 143.4
click at [299, 252] on div "[PERSON_NAME] did a quizziz, which I think is a great learning activity. One th…" at bounding box center [728, 285] width 894 height 115
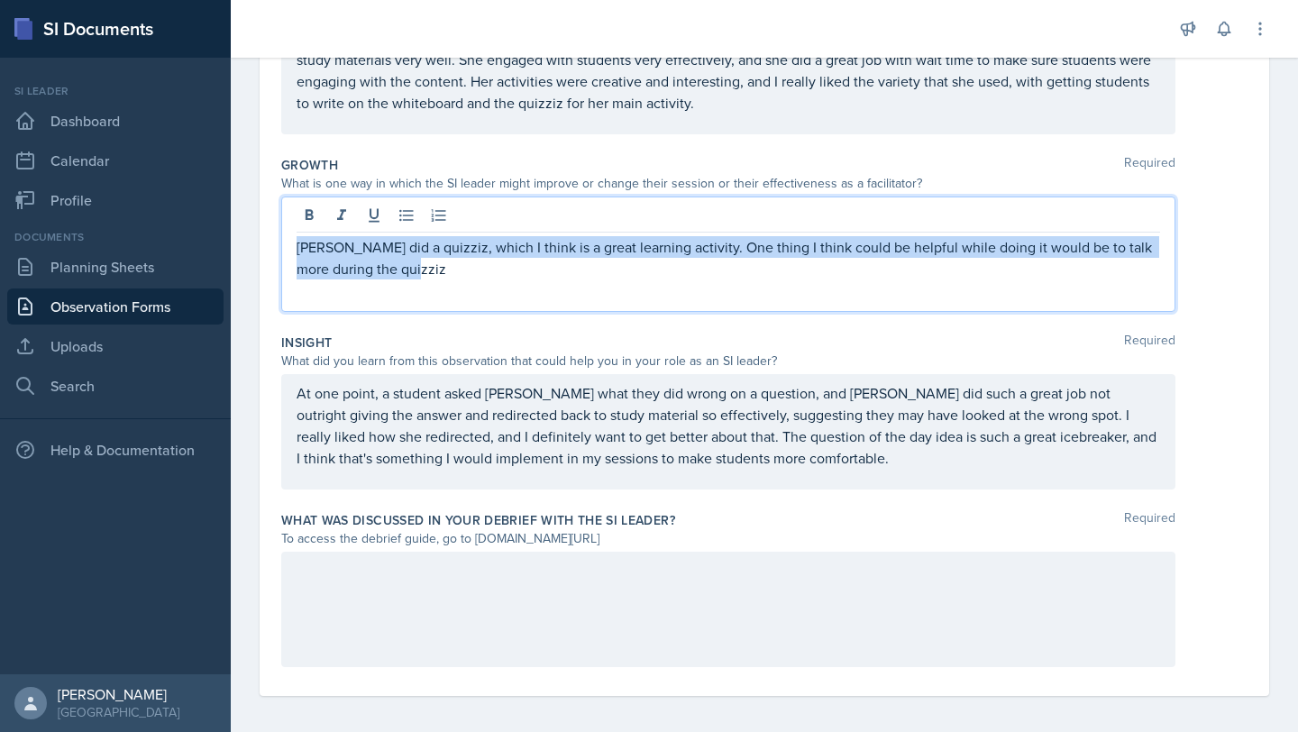
drag, startPoint x: 471, startPoint y: 274, endPoint x: 284, endPoint y: 246, distance: 189.6
click at [284, 246] on div "[PERSON_NAME] did a quizziz, which I think is a great learning activity. One th…" at bounding box center [728, 254] width 894 height 115
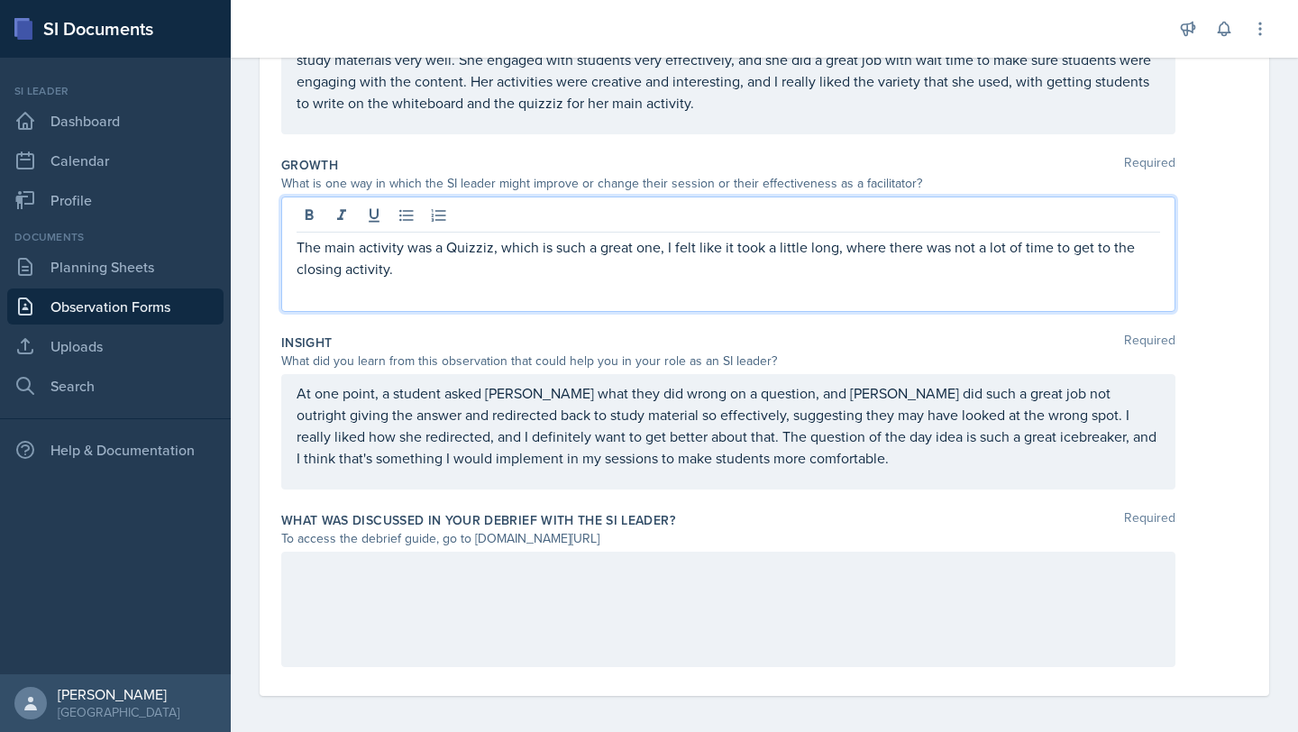
click at [657, 247] on p "The main activity was a Quizziz, which is such a great one, I felt like it took…" at bounding box center [729, 257] width 864 height 43
click at [617, 265] on p "The main activity was a Quizziz, which is such a great idea, I felt like it too…" at bounding box center [729, 257] width 864 height 43
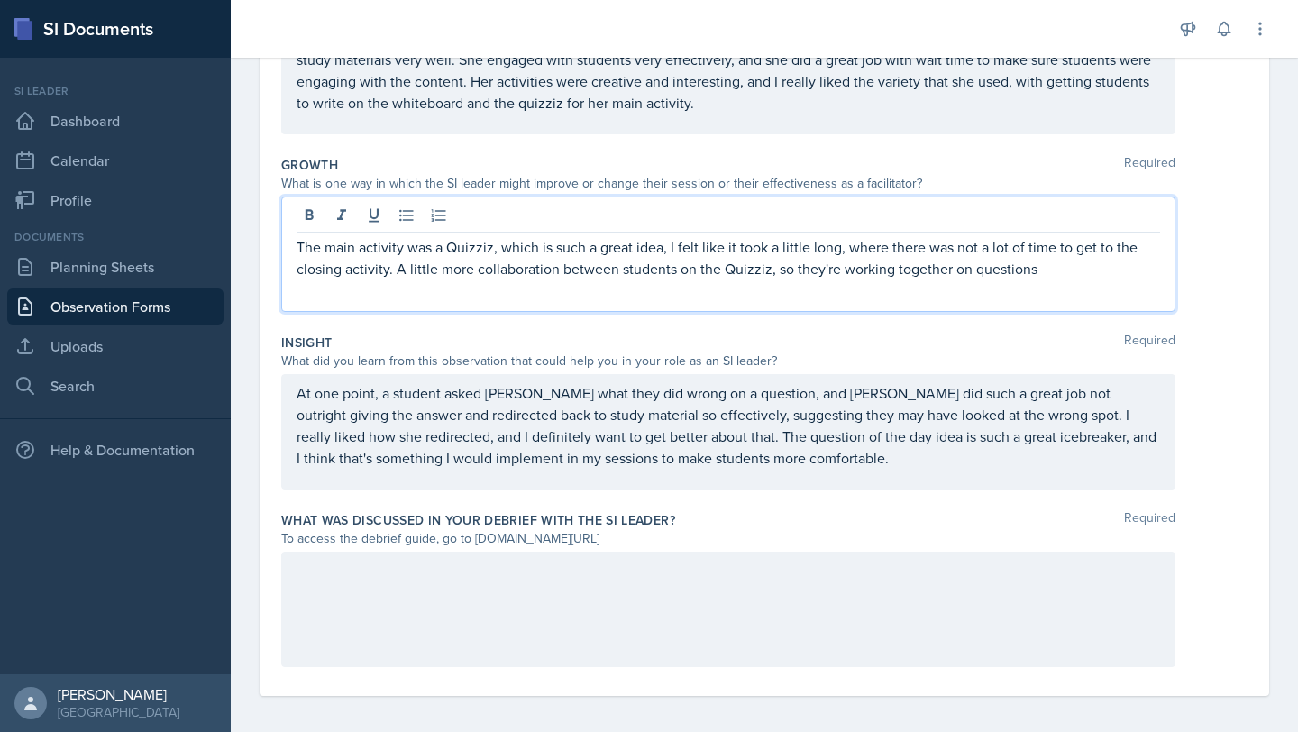
click at [392, 267] on p "The main activity was a Quizziz, which is such a great idea, I felt like it too…" at bounding box center [729, 257] width 864 height 43
click at [471, 279] on p "The main activity was a Quizziz, which is such a great idea, I felt like it too…" at bounding box center [729, 257] width 864 height 43
click at [1117, 279] on div "The main activity was a Quizziz, which is such a great idea, I felt like it too…" at bounding box center [728, 254] width 894 height 115
click at [1107, 271] on p "The main activity was a Quizziz, which is such a great idea, I felt like it too…" at bounding box center [729, 257] width 864 height 43
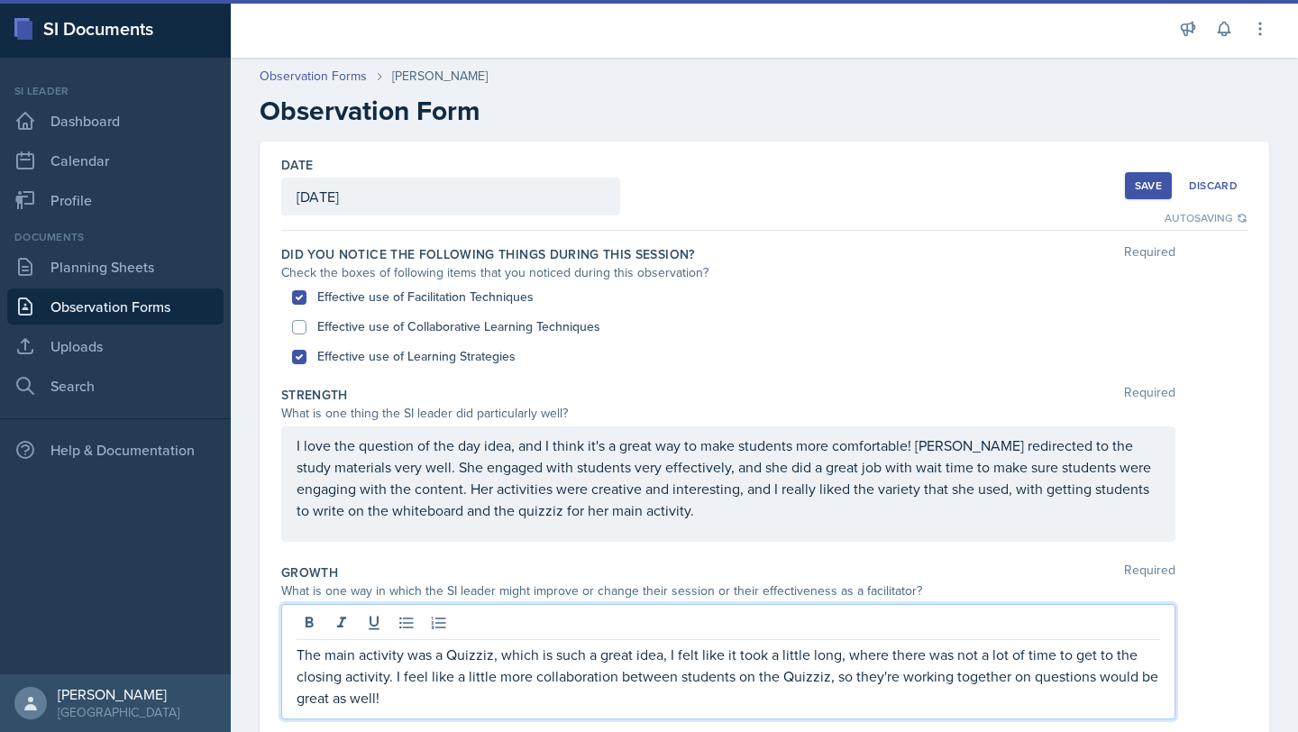
scroll to position [415, 0]
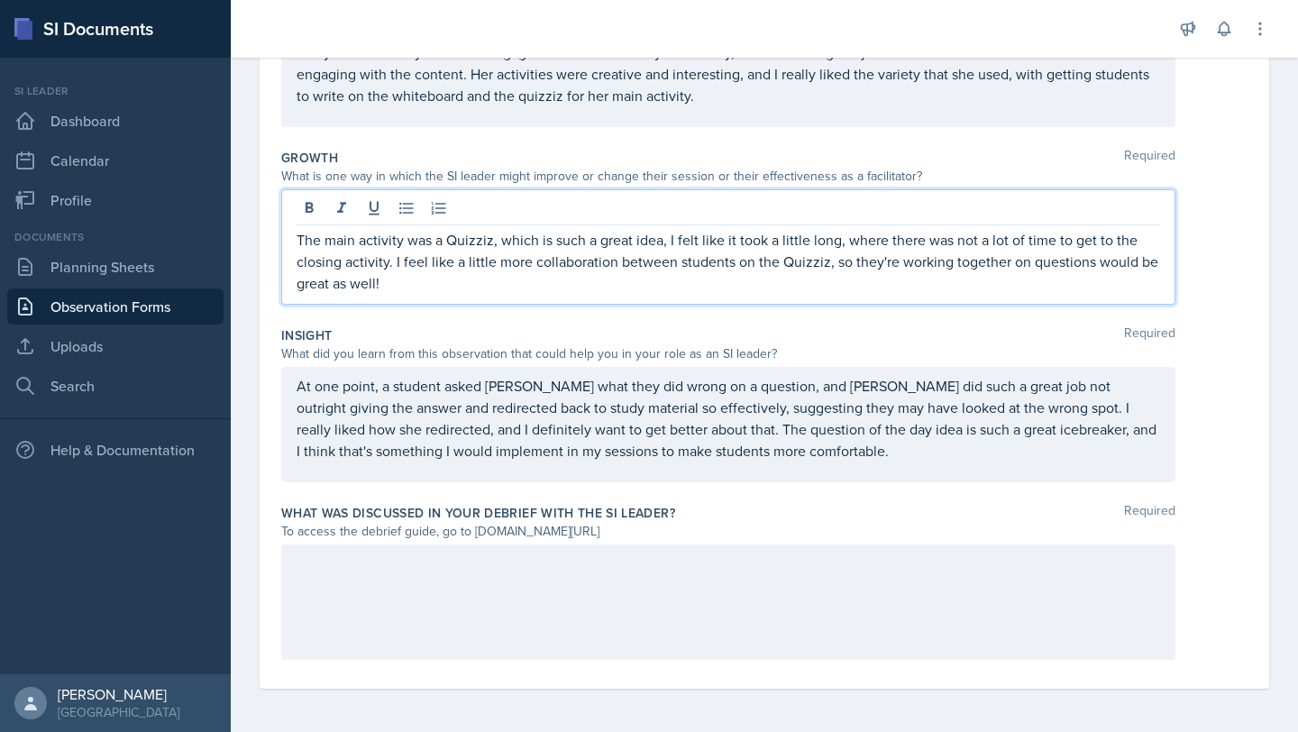
click at [691, 435] on p "At one point, a student asked [PERSON_NAME] what they did wrong on a question, …" at bounding box center [729, 418] width 864 height 87
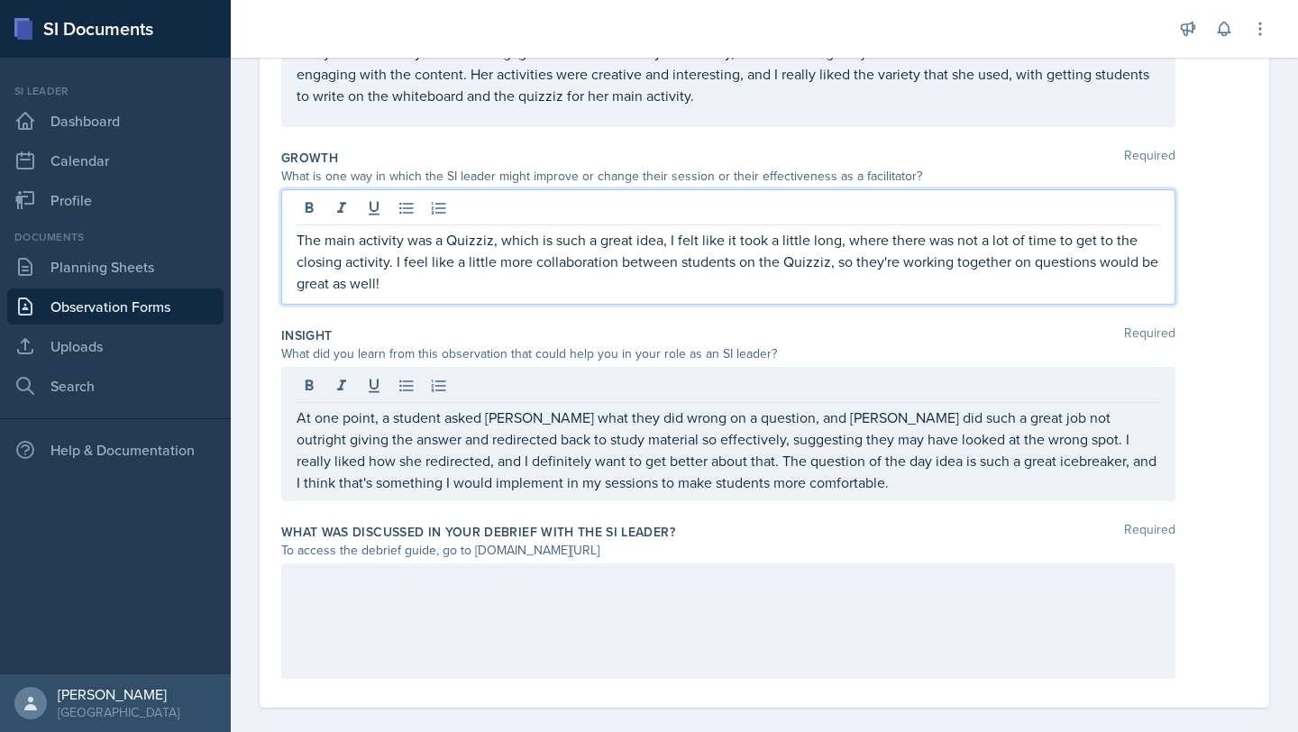
click at [511, 256] on p "The main activity was a Quizziz, which is such a great idea, I felt like it too…" at bounding box center [729, 261] width 864 height 65
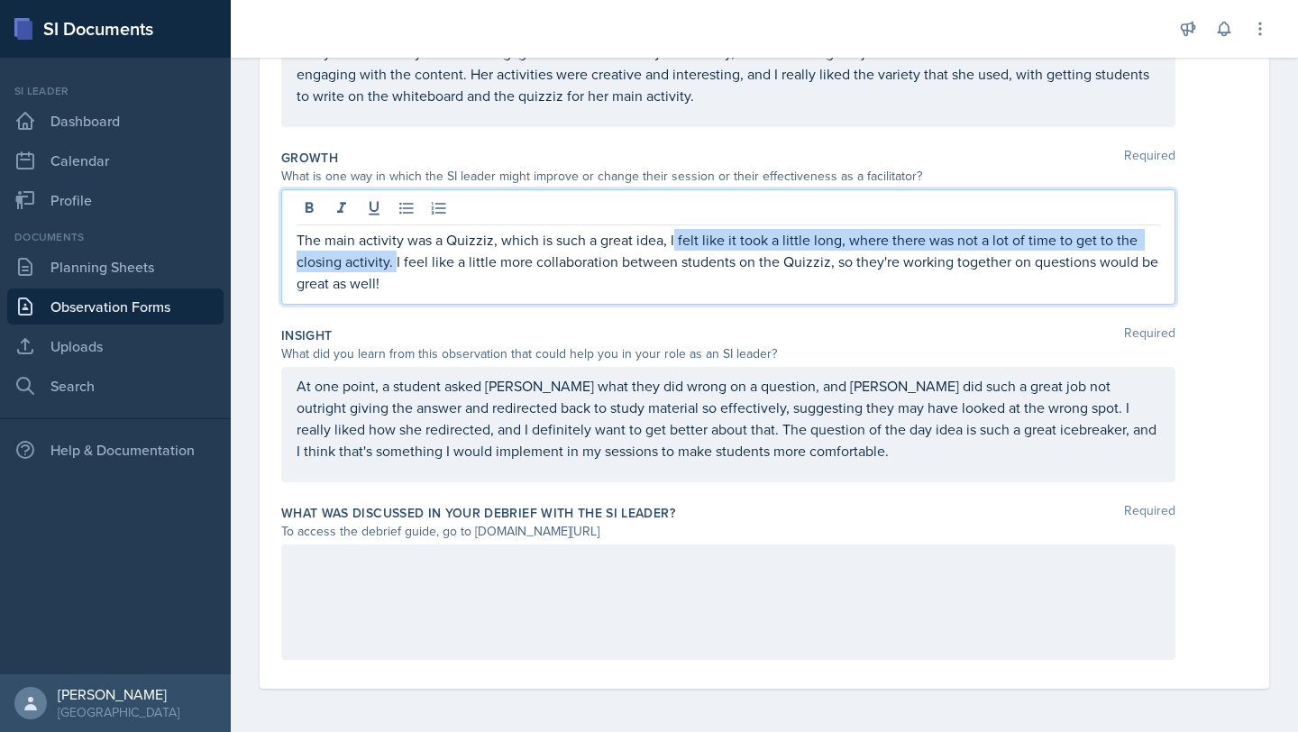
drag, startPoint x: 396, startPoint y: 261, endPoint x: 672, endPoint y: 242, distance: 277.5
click at [672, 242] on p "The main activity was a Quizziz, which is such a great idea, I felt like it too…" at bounding box center [729, 261] width 864 height 65
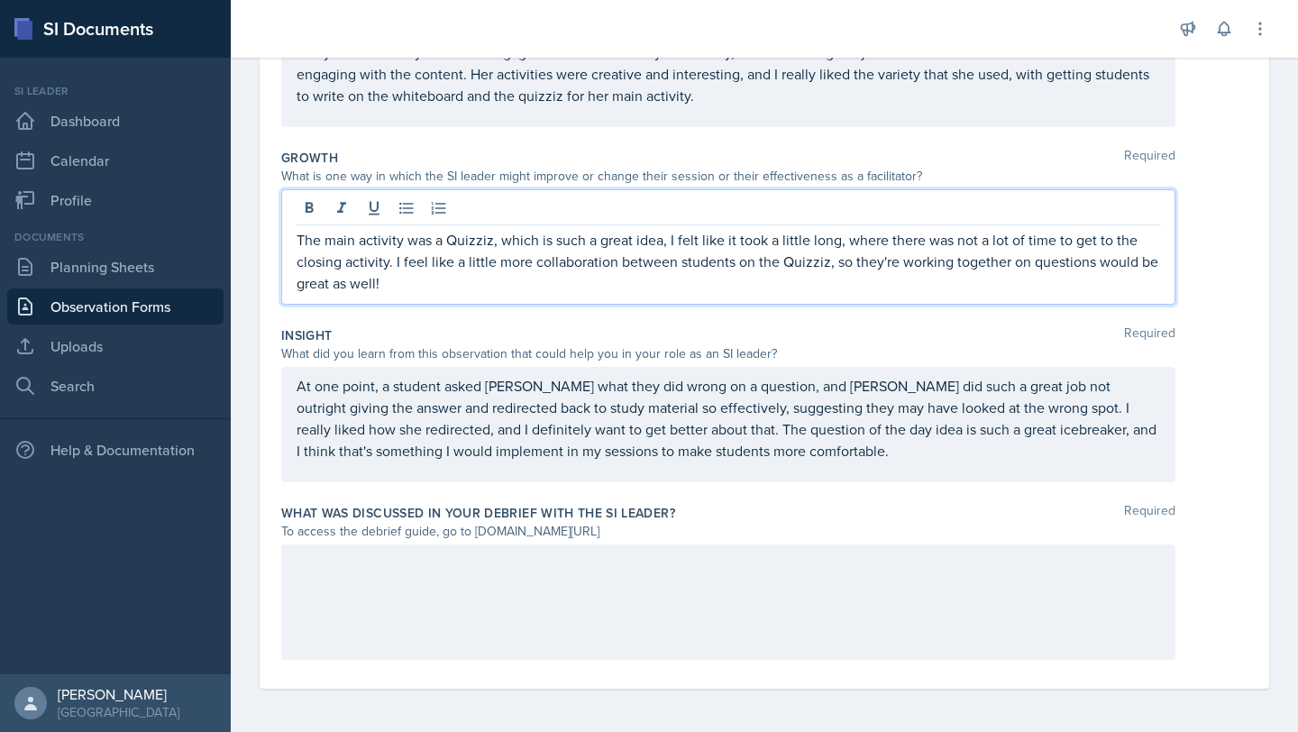
click at [598, 296] on div "The main activity was a Quizziz, which is such a great idea, I felt like it too…" at bounding box center [728, 246] width 894 height 115
click at [471, 266] on p "The main activity was a Quizziz, which is such a great idea, I felt like it too…" at bounding box center [729, 261] width 864 height 65
click at [443, 288] on p "The main activity was a Quizziz, which is such a great idea, I felt like it too…" at bounding box center [729, 261] width 864 height 65
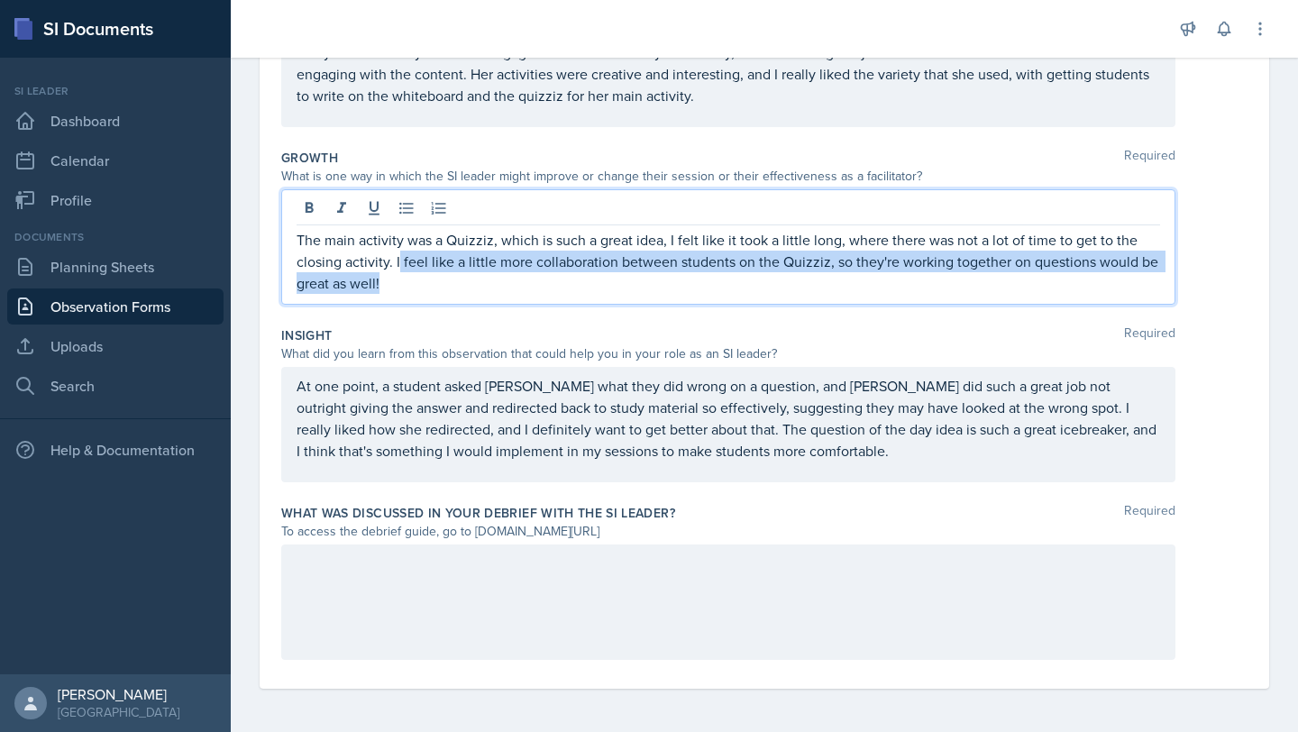
drag, startPoint x: 417, startPoint y: 288, endPoint x: 397, endPoint y: 265, distance: 31.3
click at [397, 265] on p "The main activity was a Quizziz, which is such a great idea, I felt like it too…" at bounding box center [729, 261] width 864 height 65
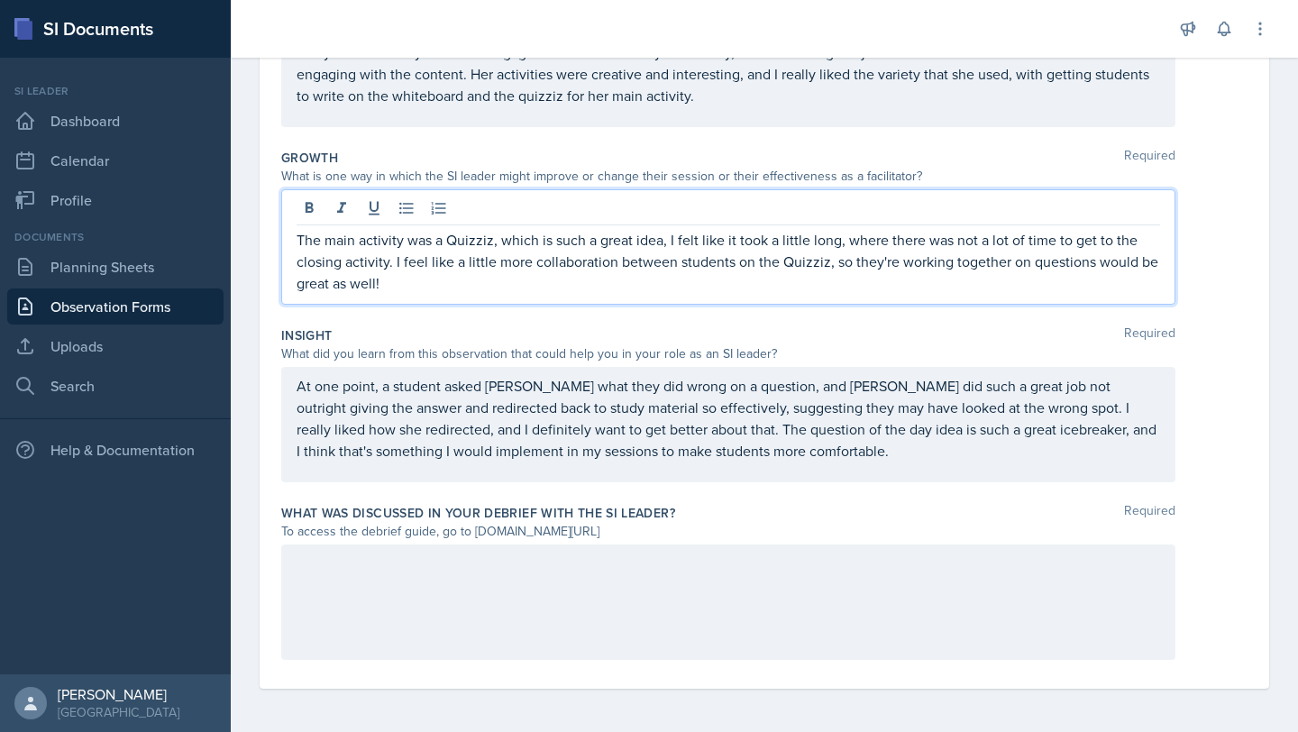
click at [440, 281] on p "The main activity was a Quizziz, which is such a great idea, I felt like it too…" at bounding box center [729, 261] width 864 height 65
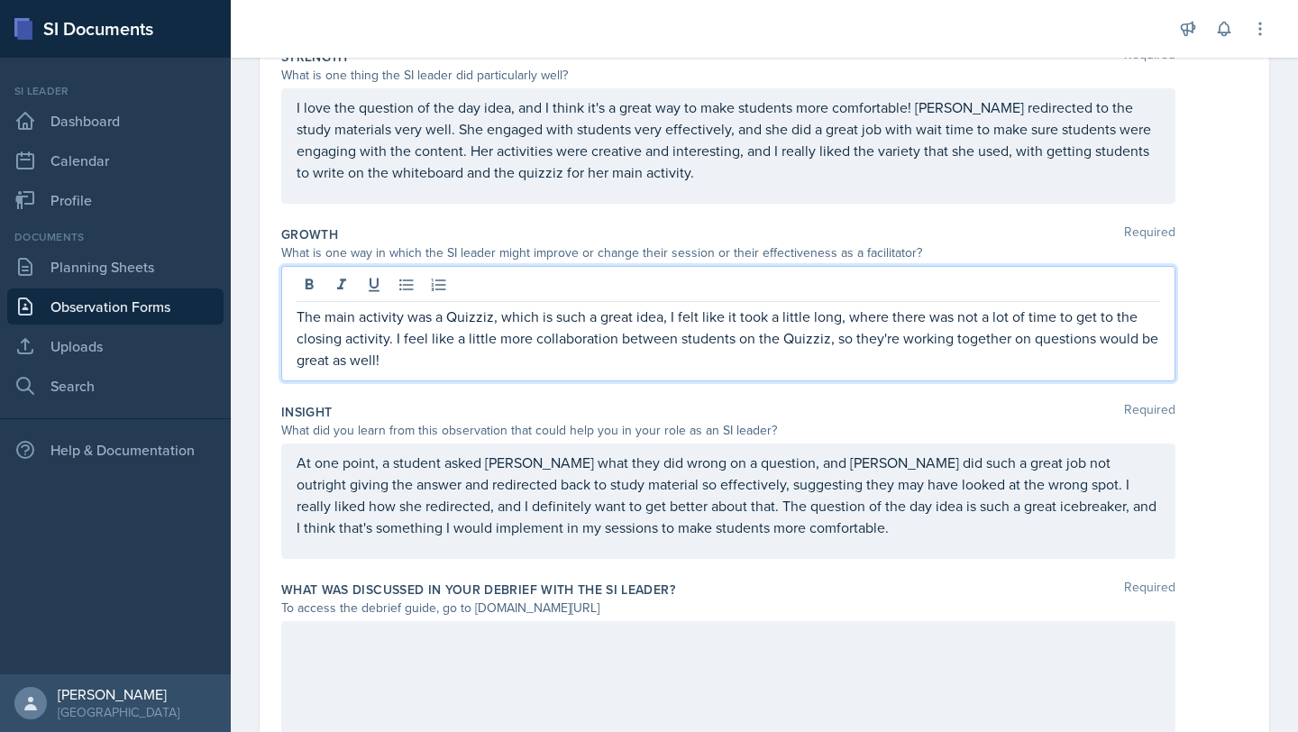
scroll to position [331, 0]
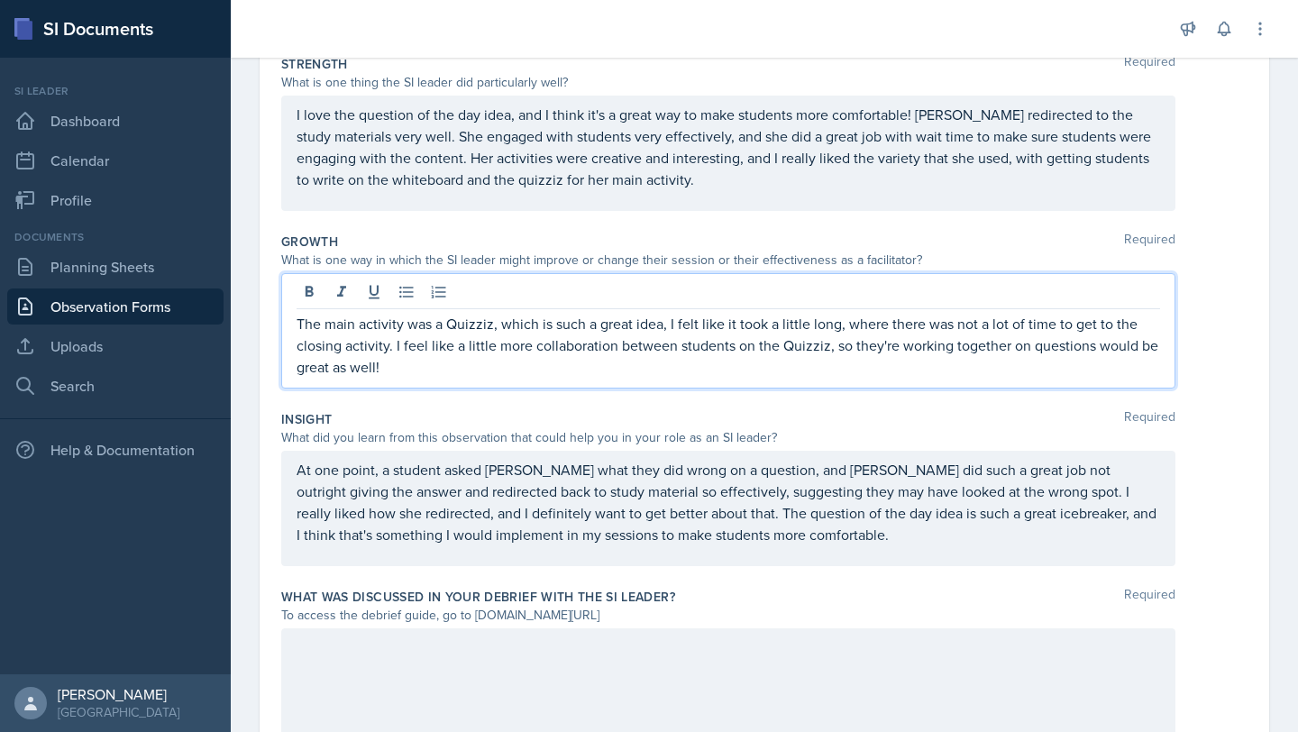
click at [410, 377] on div "The main activity was a Quizziz, which is such a great idea, I felt like it too…" at bounding box center [728, 330] width 894 height 115
click at [410, 372] on p "The main activity was a Quizziz, which is such a great idea, I felt like it too…" at bounding box center [729, 345] width 864 height 65
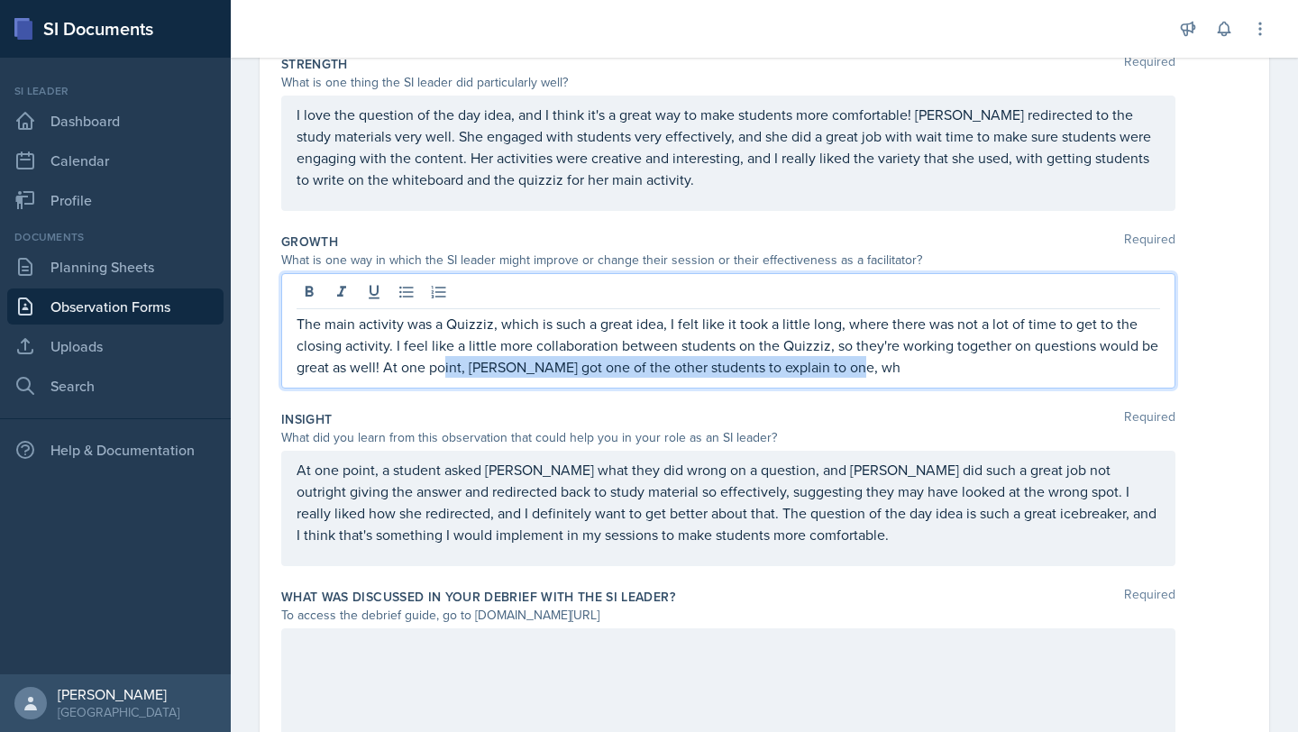
drag, startPoint x: 890, startPoint y: 379, endPoint x: 463, endPoint y: 376, distance: 426.4
click at [463, 376] on div "The main activity was a Quizziz, which is such a great idea, I felt like it too…" at bounding box center [728, 330] width 894 height 115
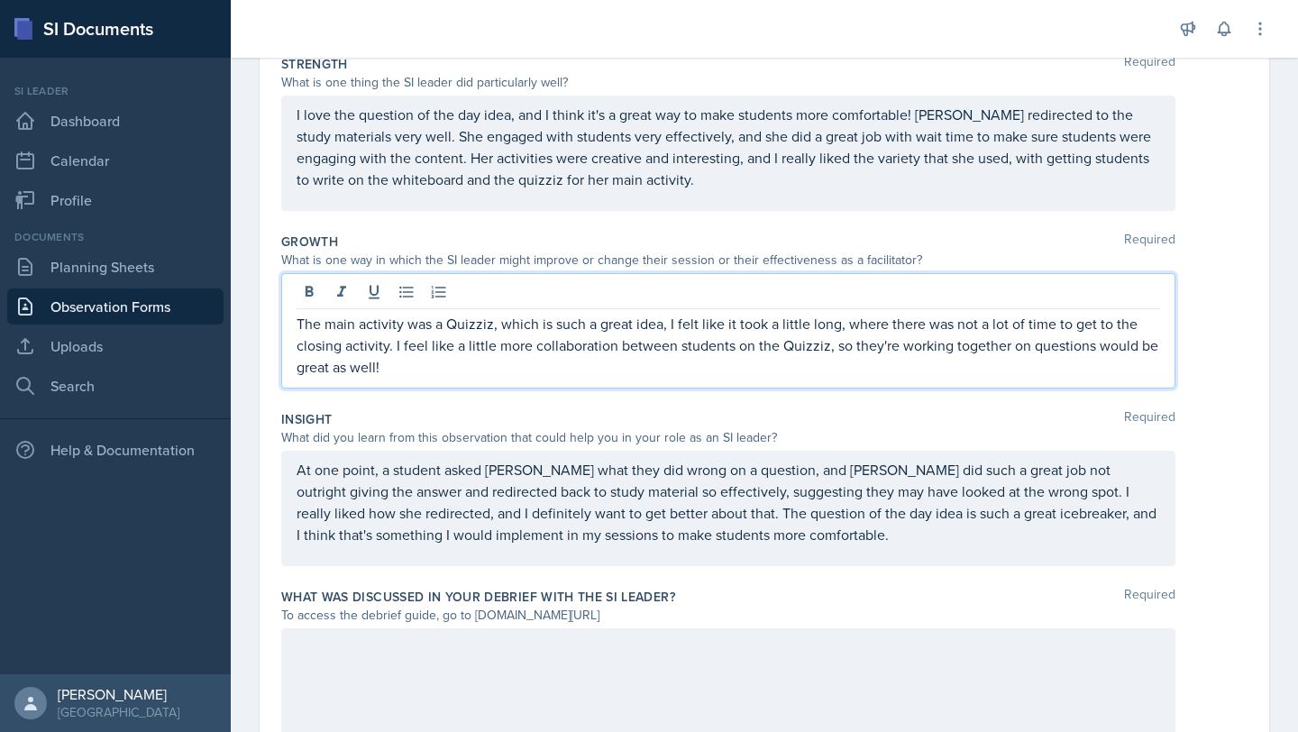
click at [775, 352] on p "The main activity was a Quizziz, which is such a great idea, I felt like it too…" at bounding box center [729, 345] width 864 height 65
click at [914, 347] on p "The main activity was a Quizziz, which is such a great idea, I felt like it too…" at bounding box center [729, 345] width 864 height 65
click at [718, 370] on p "The main activity was a Quizziz, which is such a great idea, I felt like it too…" at bounding box center [729, 345] width 864 height 65
drag, startPoint x: 700, startPoint y: 369, endPoint x: 535, endPoint y: 361, distance: 165.2
click at [535, 361] on p "The main activity was a Quizziz, which is such a great idea, I felt like it too…" at bounding box center [729, 345] width 864 height 65
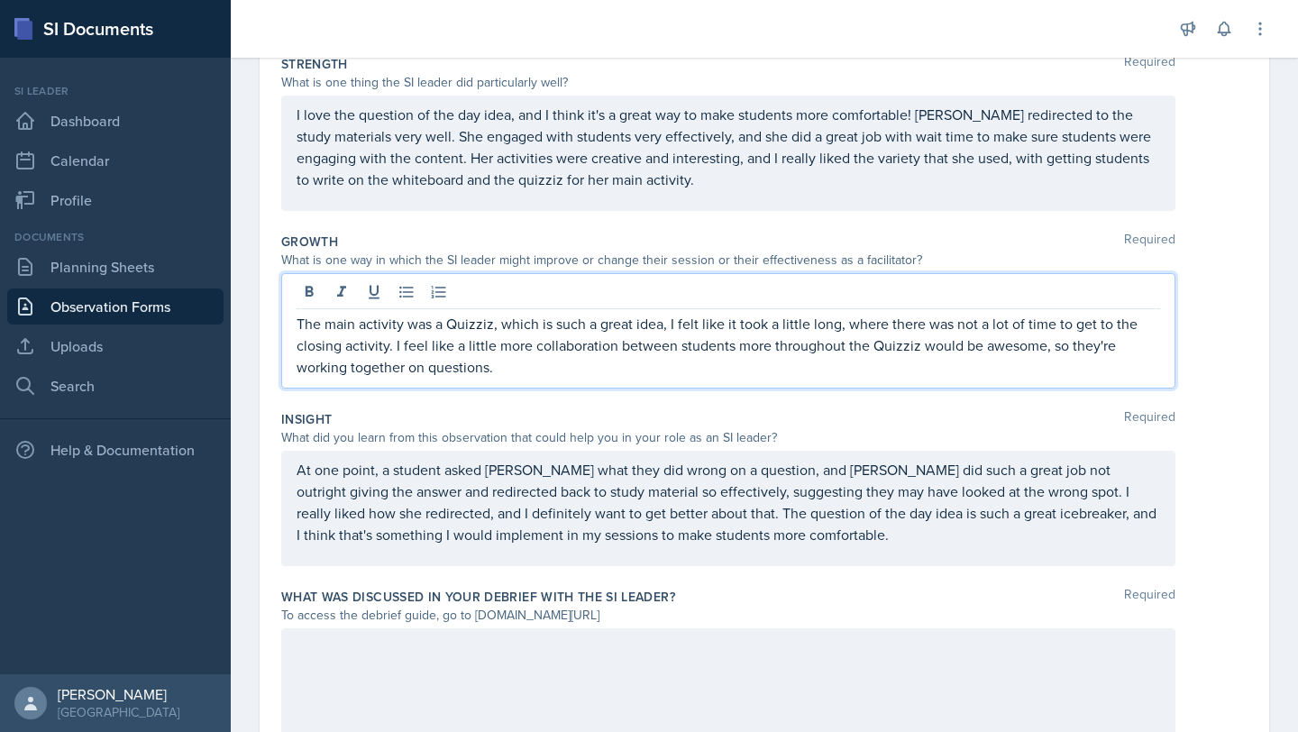
click at [406, 370] on p "The main activity was a Quizziz, which is such a great idea, I felt like it too…" at bounding box center [729, 345] width 864 height 65
click at [644, 380] on div "The main activity was a Quizziz, which is such a great idea, I felt like it too…" at bounding box center [728, 330] width 894 height 115
click at [599, 361] on p "The main activity was a Quizziz, which is such a great idea, I felt like it too…" at bounding box center [729, 345] width 864 height 65
click at [391, 346] on p "The main activity was a Quizziz, which is such a great idea, I felt like it too…" at bounding box center [729, 345] width 864 height 65
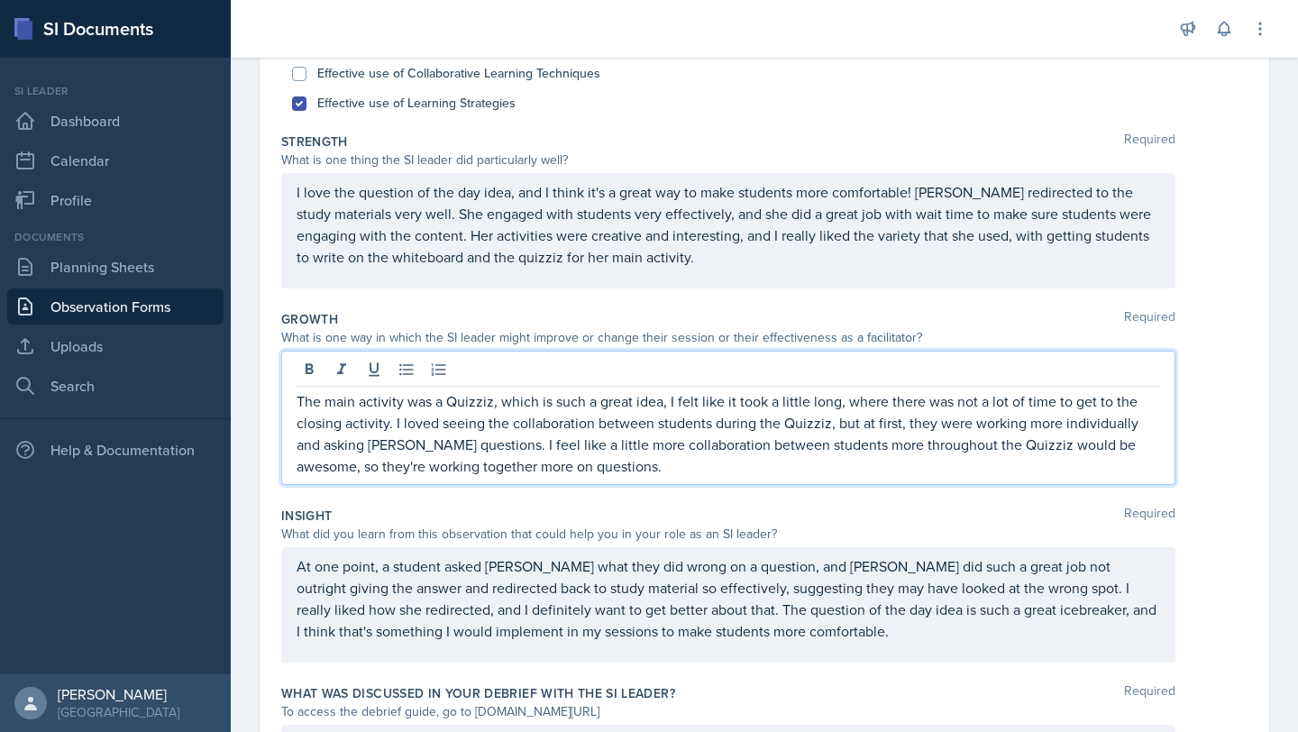
scroll to position [337, 0]
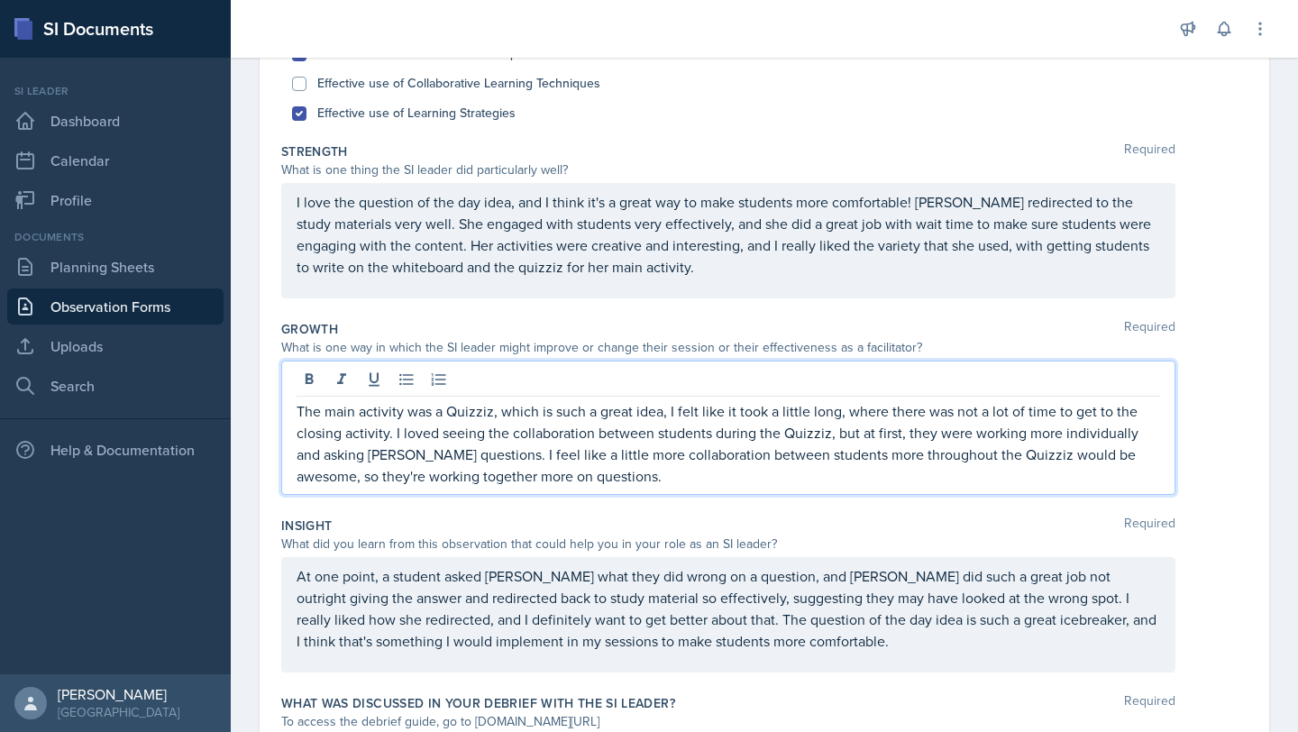
click at [737, 284] on div "I love the question of the day idea, and I think it's a great way to make stude…" at bounding box center [728, 240] width 894 height 115
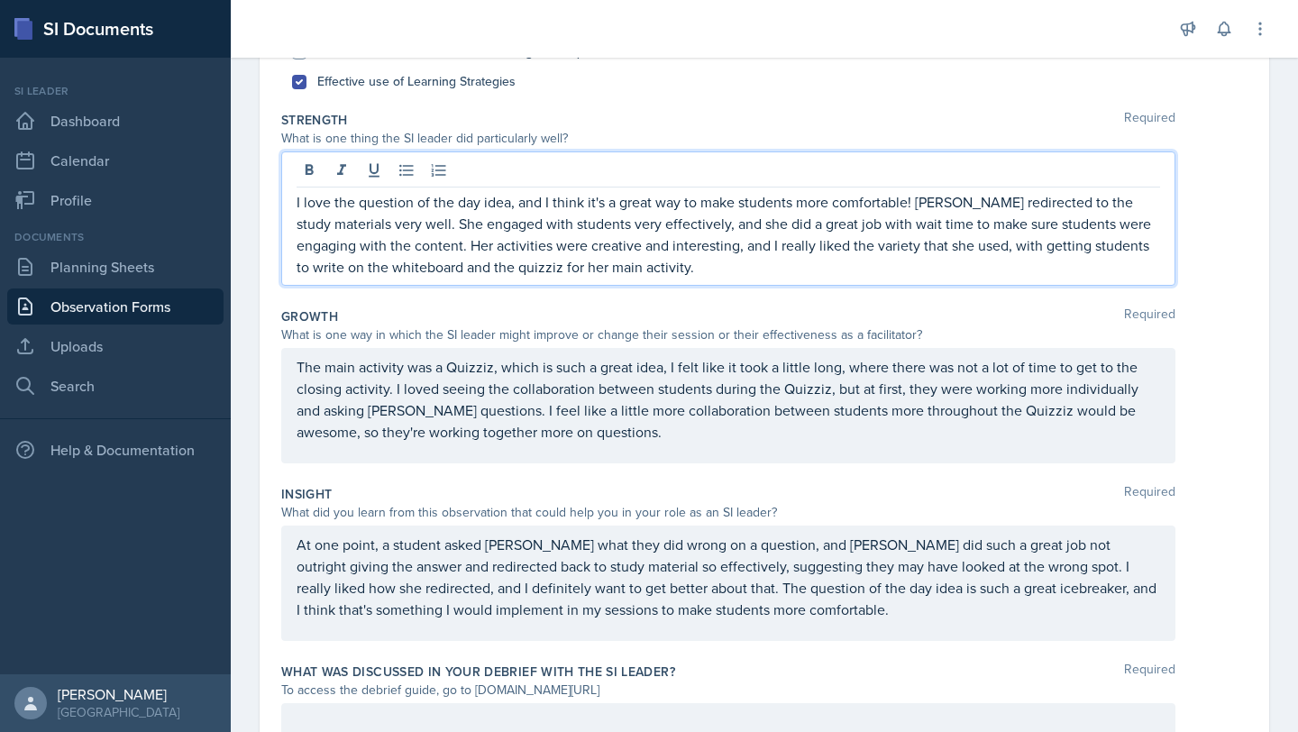
click at [737, 272] on p "I love the question of the day idea, and I think it's a great way to make stude…" at bounding box center [729, 234] width 864 height 87
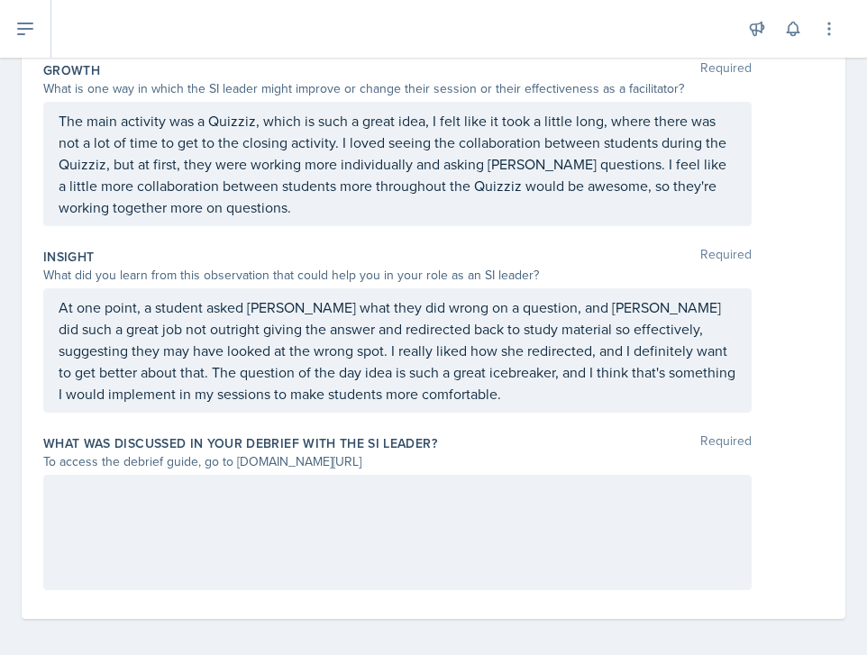
scroll to position [550, 0]
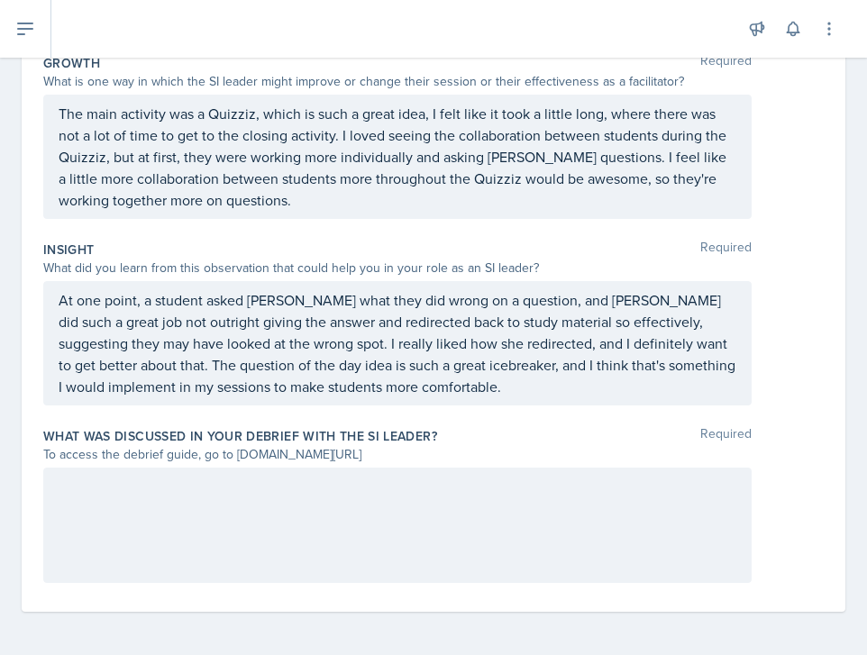
click at [270, 520] on div at bounding box center [397, 525] width 709 height 115
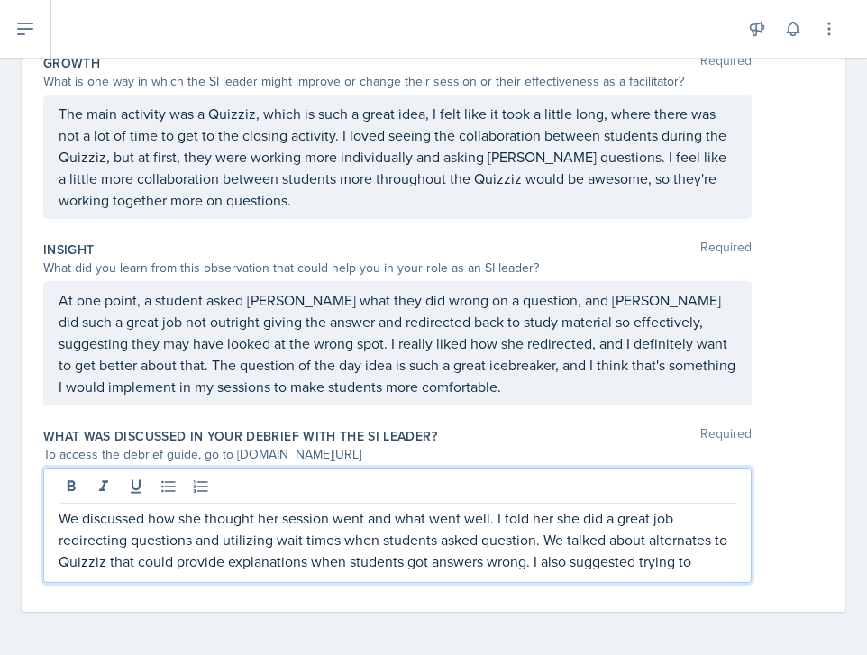
scroll to position [537, 0]
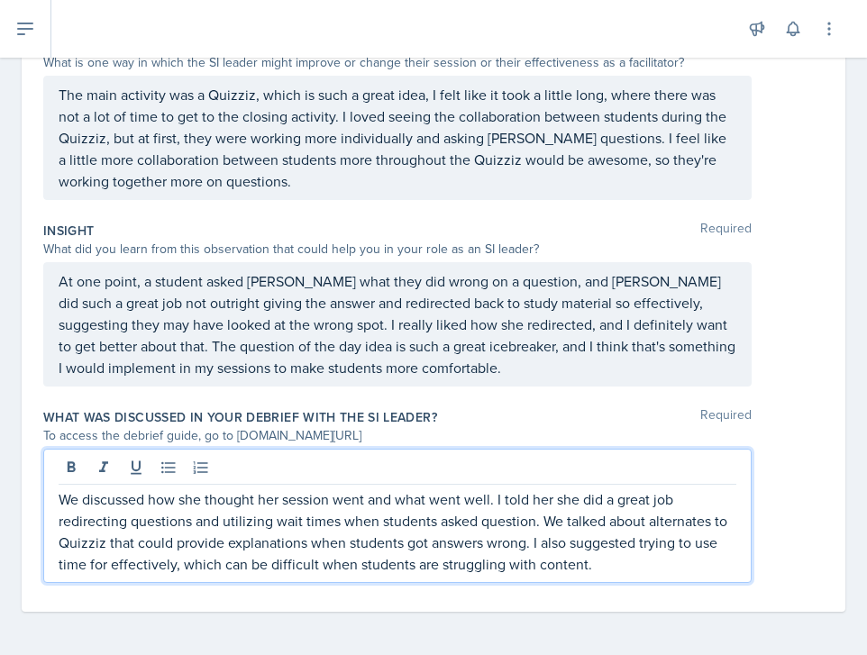
click at [242, 563] on p "We discussed how she thought her session went and what went well. I told her sh…" at bounding box center [398, 532] width 678 height 87
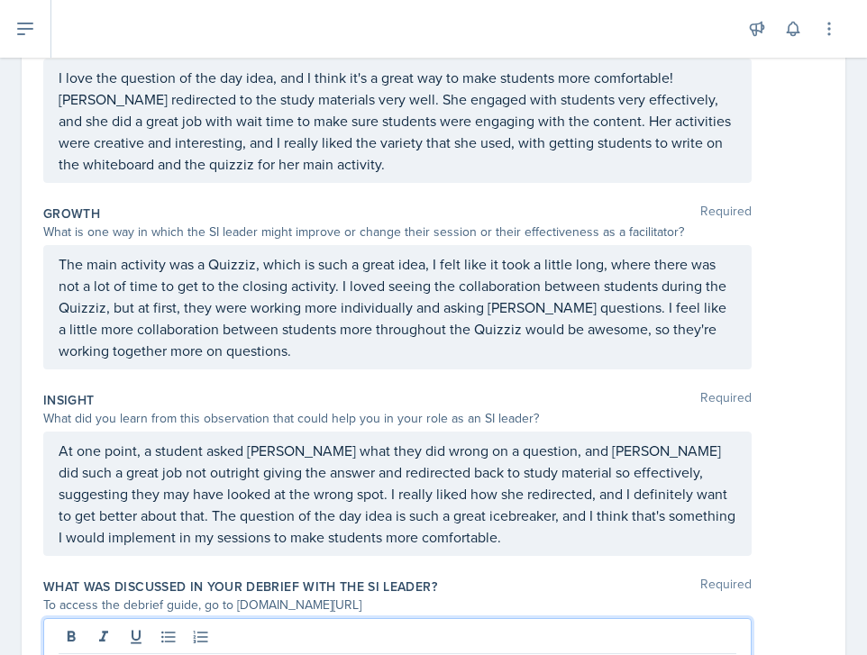
scroll to position [367, 0]
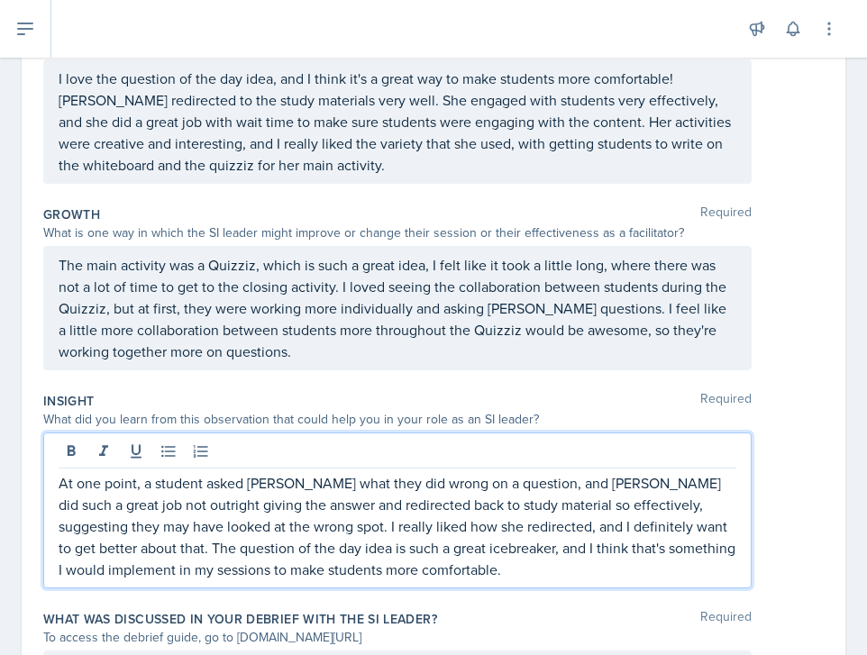
click at [540, 472] on p "At one point, a student asked [PERSON_NAME] what they did wrong on a question, …" at bounding box center [398, 526] width 678 height 108
click at [545, 511] on p "At one point, a student asked [PERSON_NAME] what they did wrong on a question, …" at bounding box center [398, 526] width 678 height 108
click at [527, 563] on p "At one point, a student asked [PERSON_NAME] what they did wrong on a question, …" at bounding box center [398, 526] width 678 height 108
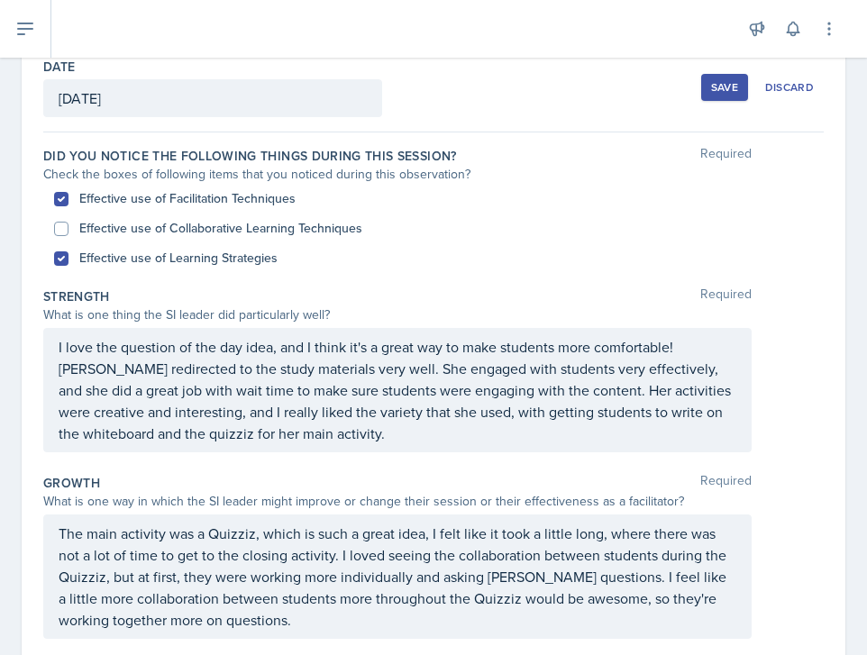
scroll to position [0, 0]
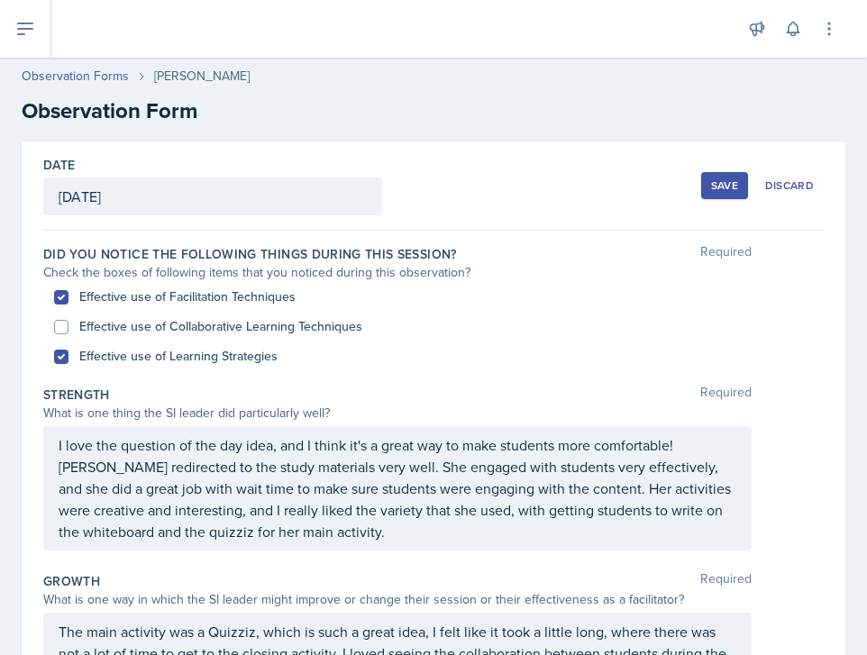
click at [310, 332] on label "Effective use of Collaborative Learning Techniques" at bounding box center [220, 326] width 283 height 19
click at [69, 332] on input "Effective use of Collaborative Learning Techniques" at bounding box center [61, 327] width 14 height 14
checkbox input "true"
click at [711, 178] on div "Save" at bounding box center [724, 185] width 27 height 14
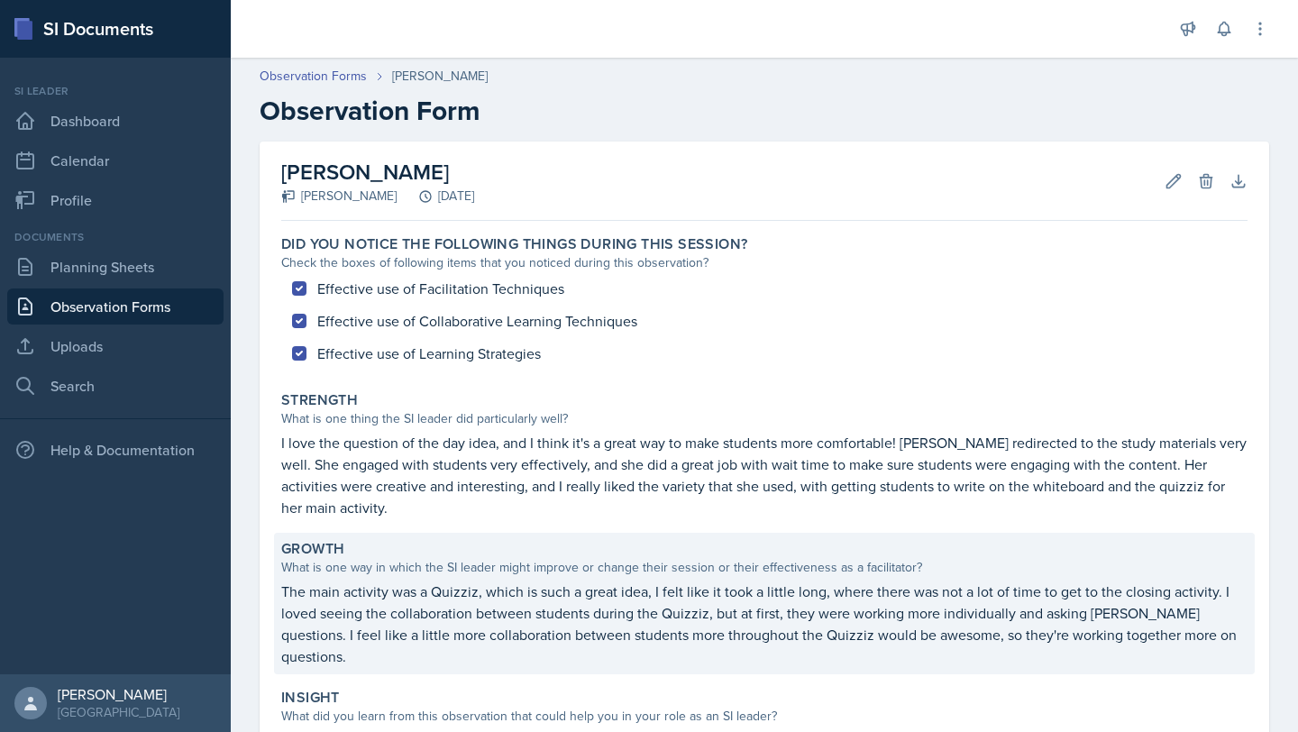
scroll to position [335, 0]
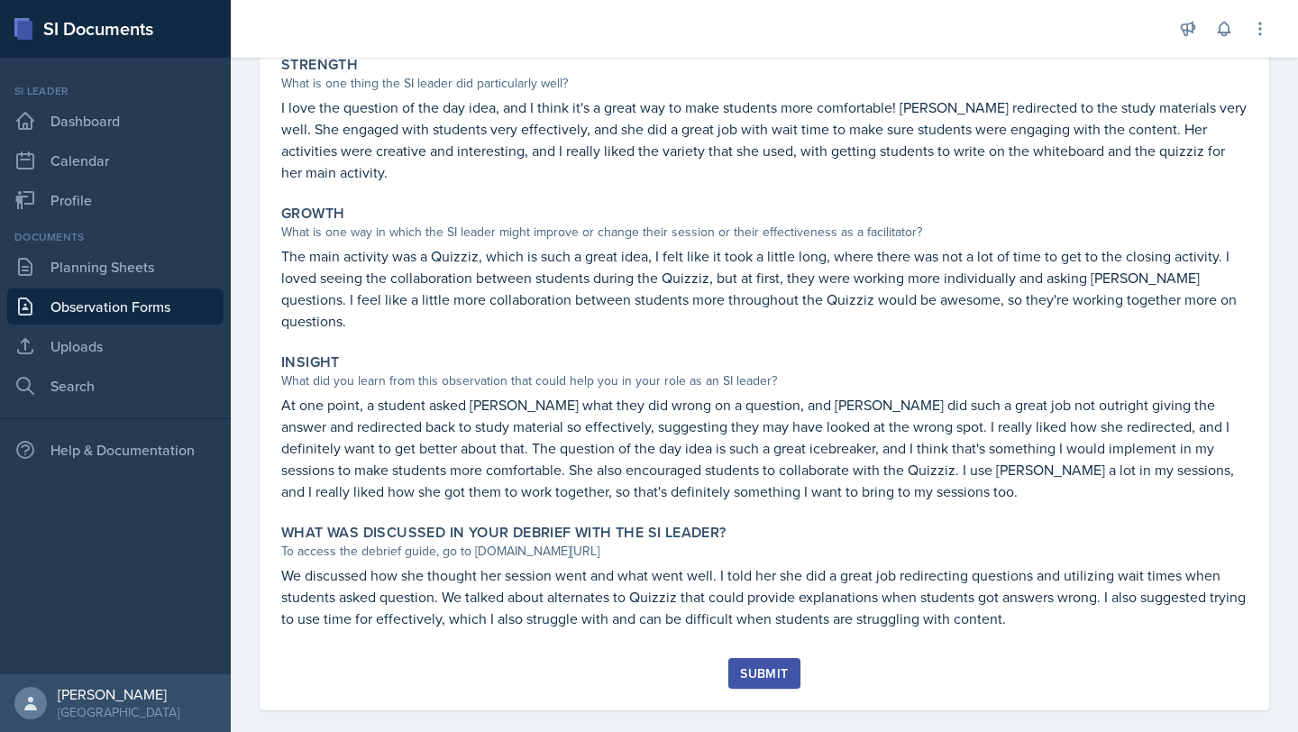
click at [733, 658] on button "Submit" at bounding box center [763, 673] width 71 height 31
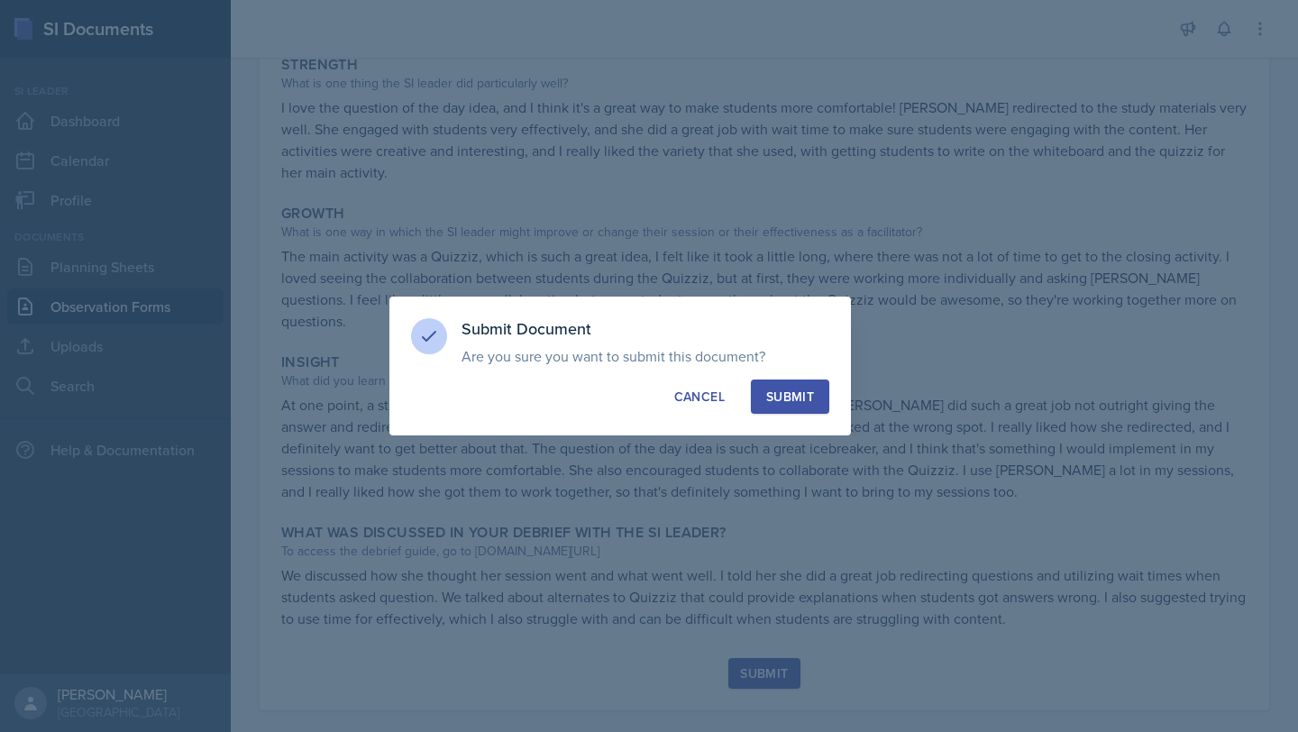
click at [797, 390] on div "Submit" at bounding box center [790, 397] width 48 height 18
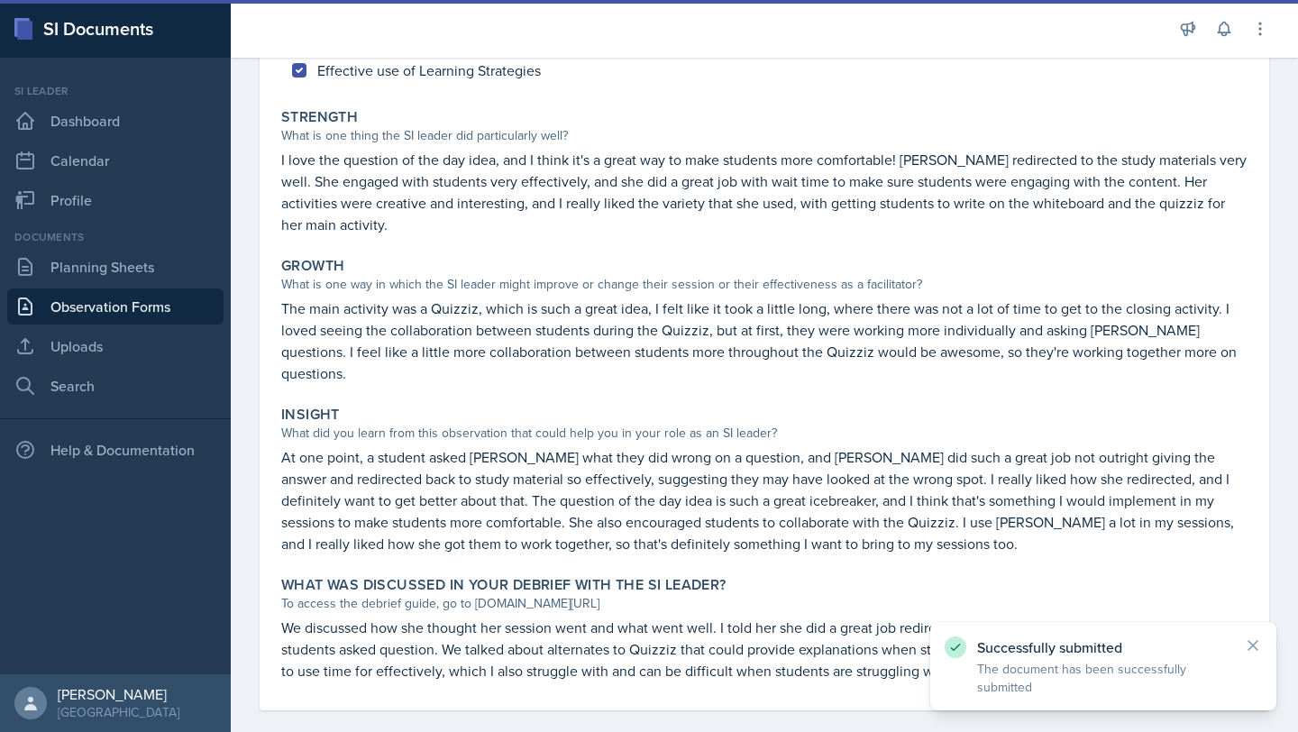
scroll to position [0, 0]
